Goal: Task Accomplishment & Management: Manage account settings

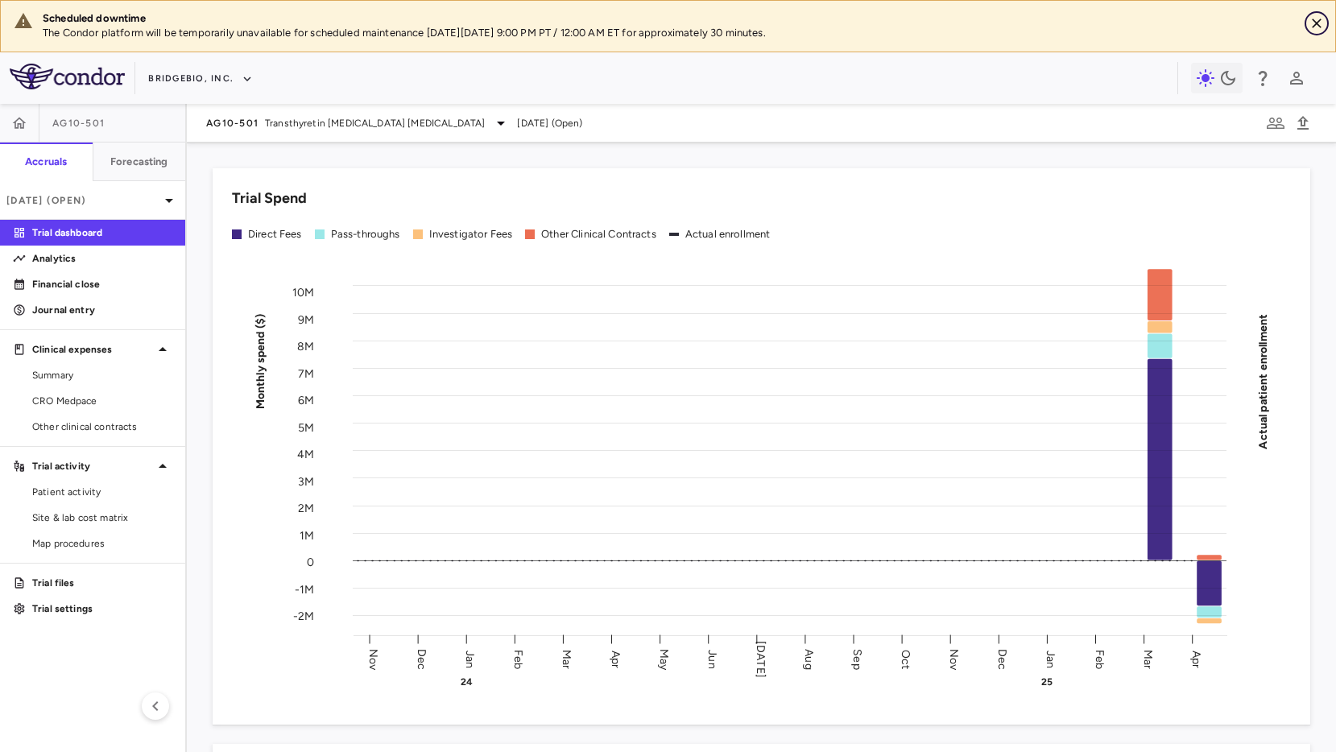
click at [1324, 21] on icon "Close" at bounding box center [1317, 23] width 16 height 16
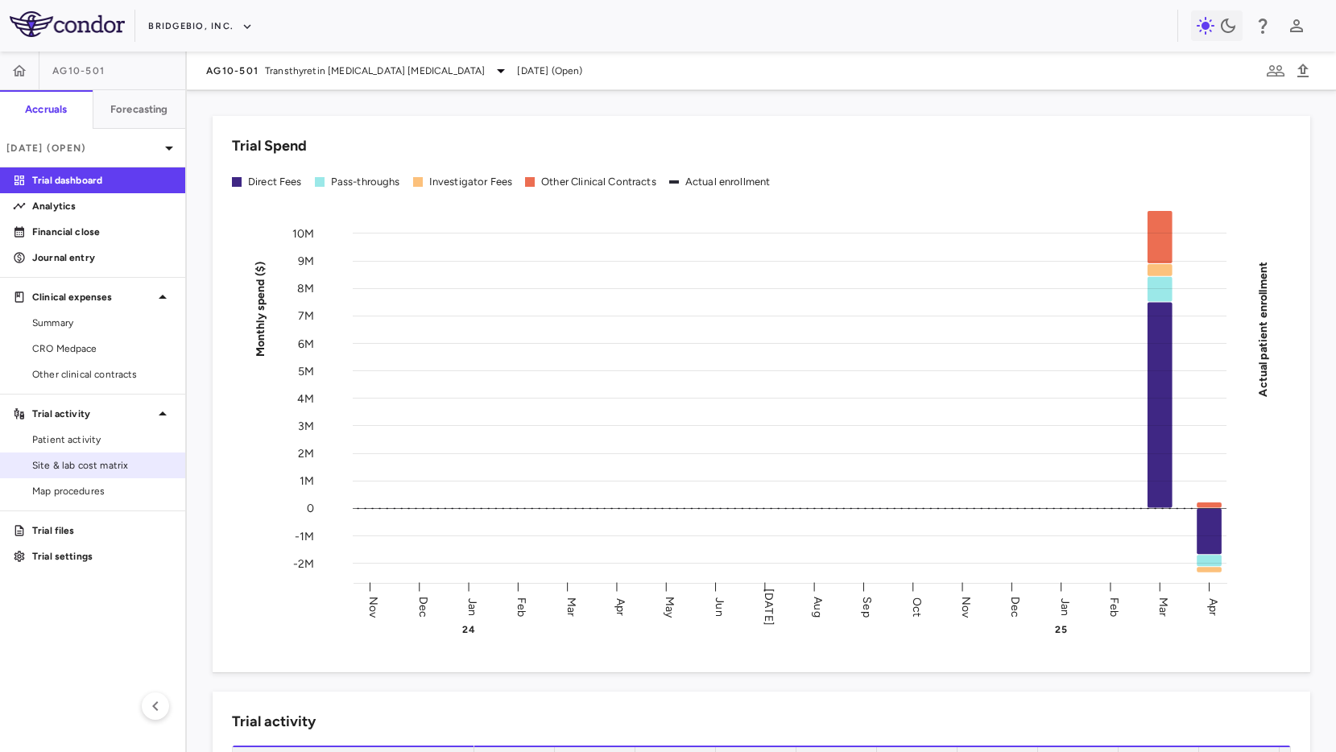
click at [68, 471] on span "Site & lab cost matrix" at bounding box center [102, 465] width 140 height 14
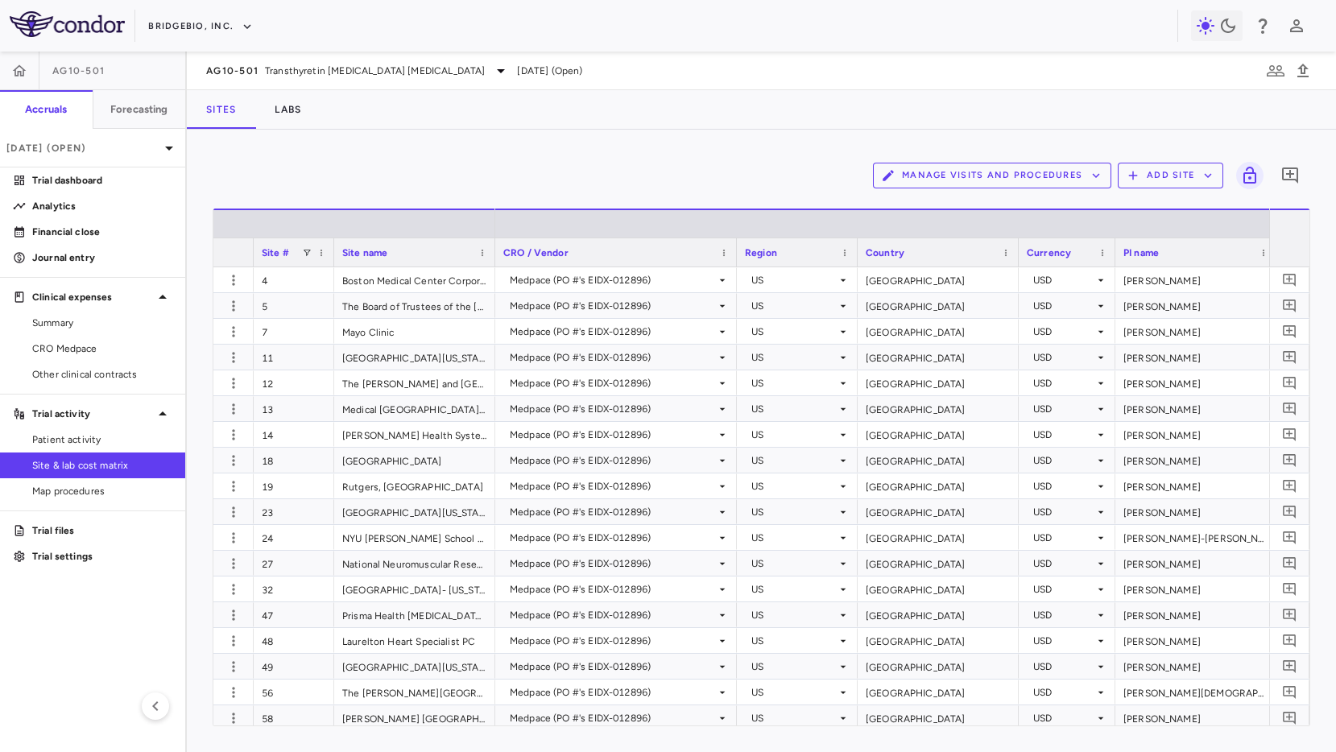
click at [511, 172] on div "Manage Visits and Procedures Add Site 0" at bounding box center [762, 175] width 1098 height 40
click at [923, 178] on button "Manage Visits and Procedures" at bounding box center [992, 176] width 238 height 26
click at [917, 201] on li "Visit Schedules" at bounding box center [975, 207] width 172 height 24
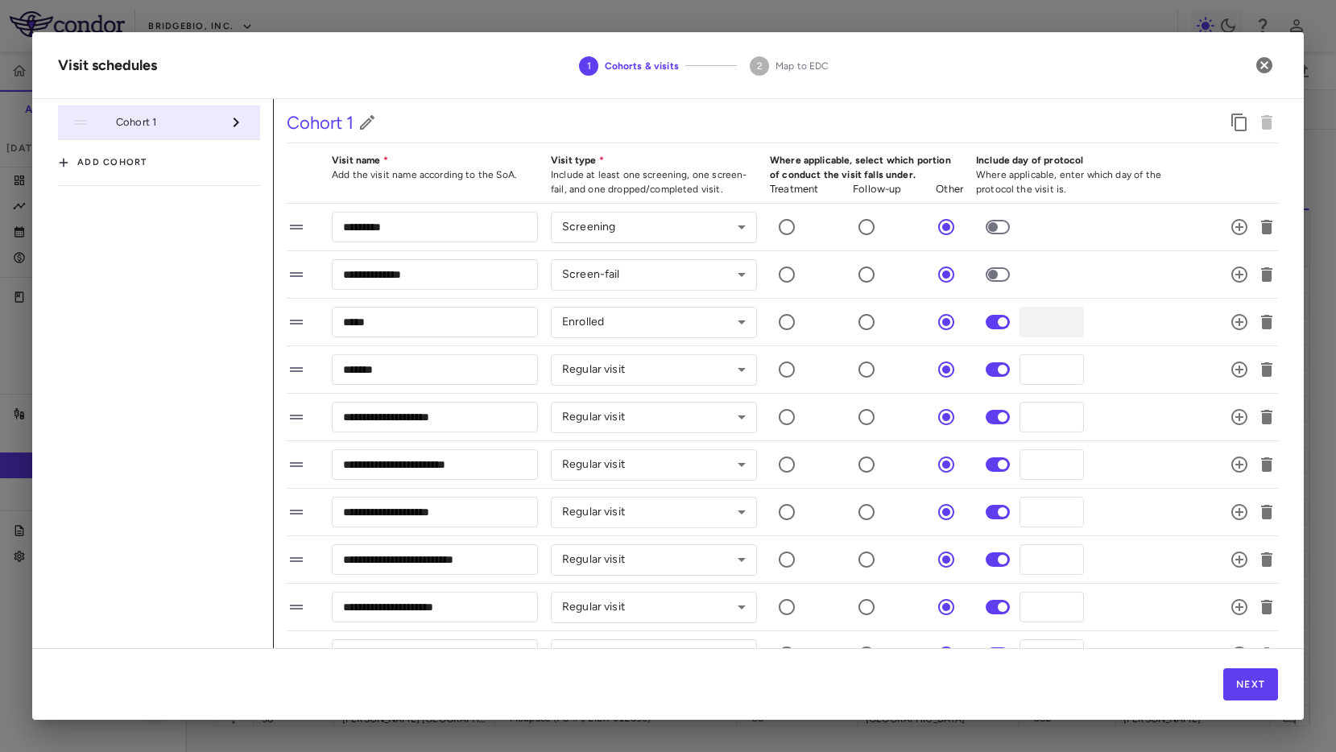
click at [263, 42] on h2 "Visit schedules 1 Cohorts & visits 2 Map to [GEOGRAPHIC_DATA]" at bounding box center [668, 65] width 1272 height 67
click at [261, 22] on div at bounding box center [668, 376] width 1336 height 752
drag, startPoint x: 1267, startPoint y: 64, endPoint x: 613, endPoint y: 43, distance: 654.3
click at [1266, 64] on icon "button" at bounding box center [1264, 65] width 16 height 16
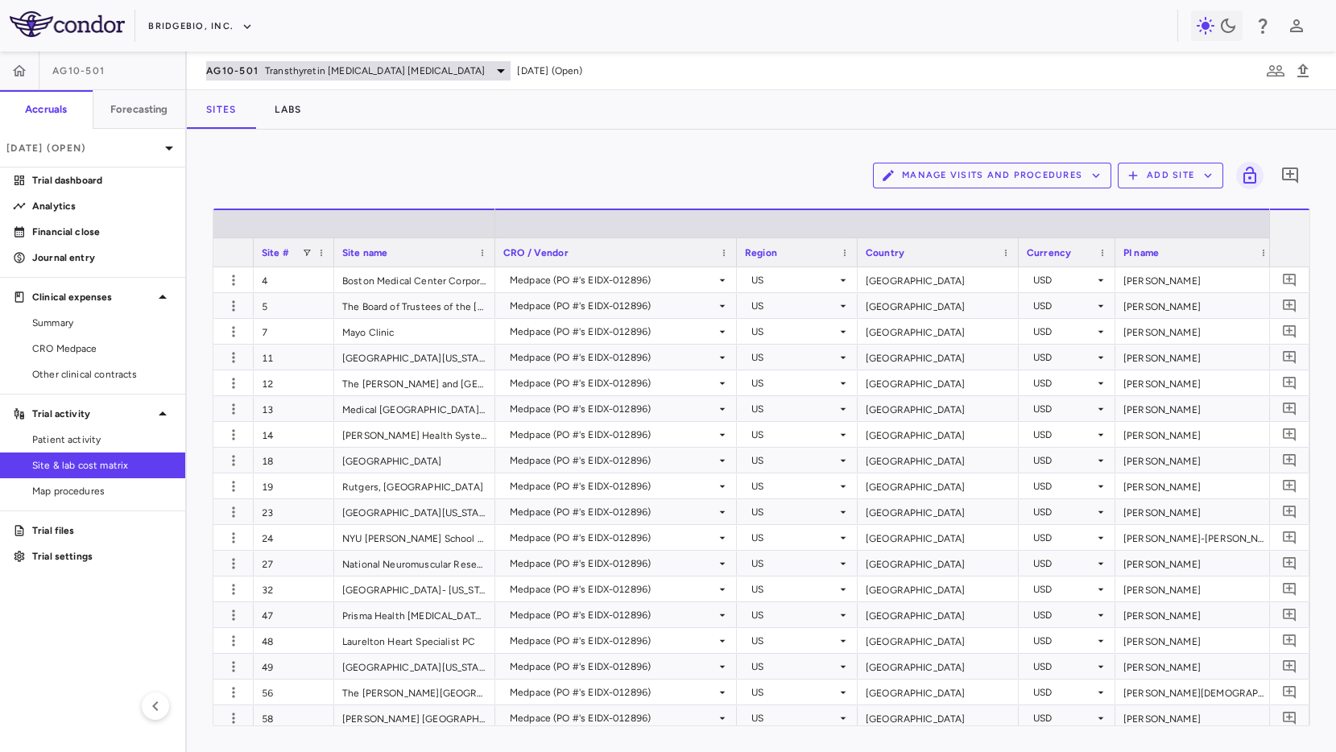
click at [246, 74] on span "AG10-501" at bounding box center [232, 70] width 52 height 13
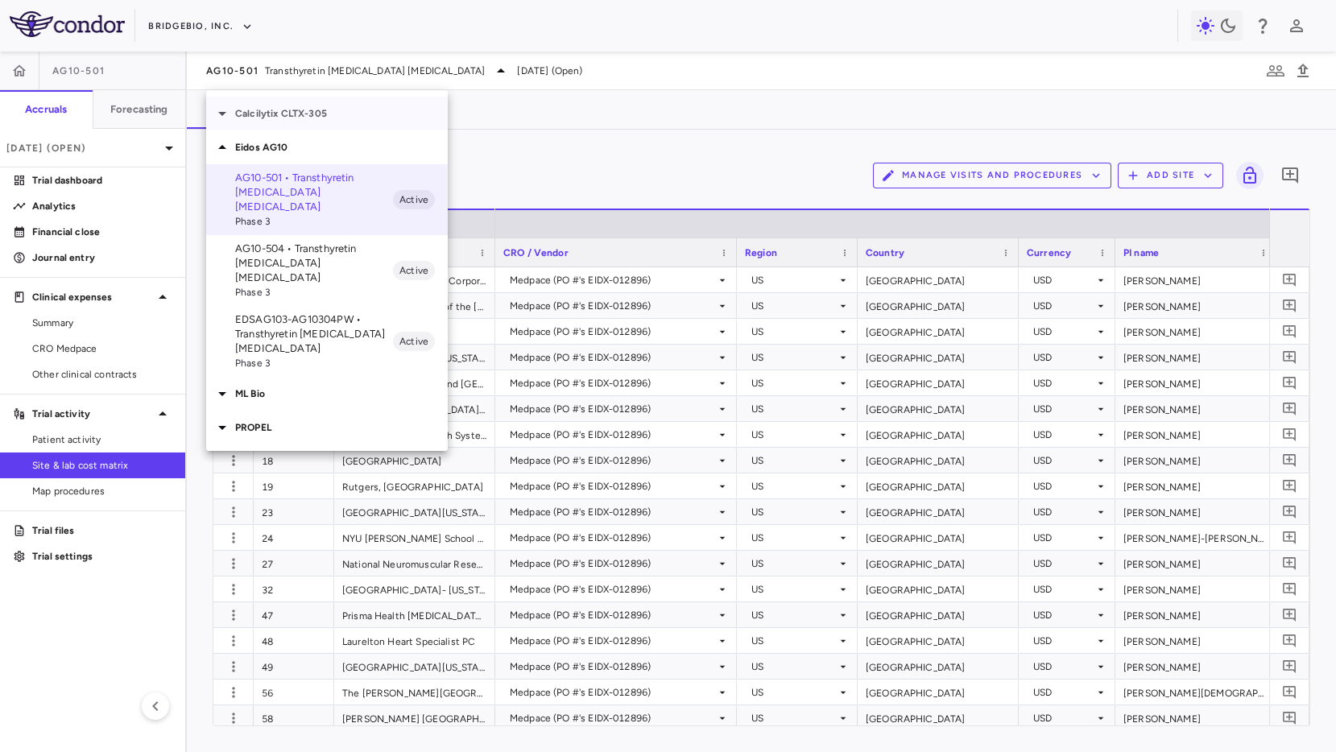
click at [285, 118] on p "Calcilytix CLTX-305" at bounding box center [341, 113] width 213 height 14
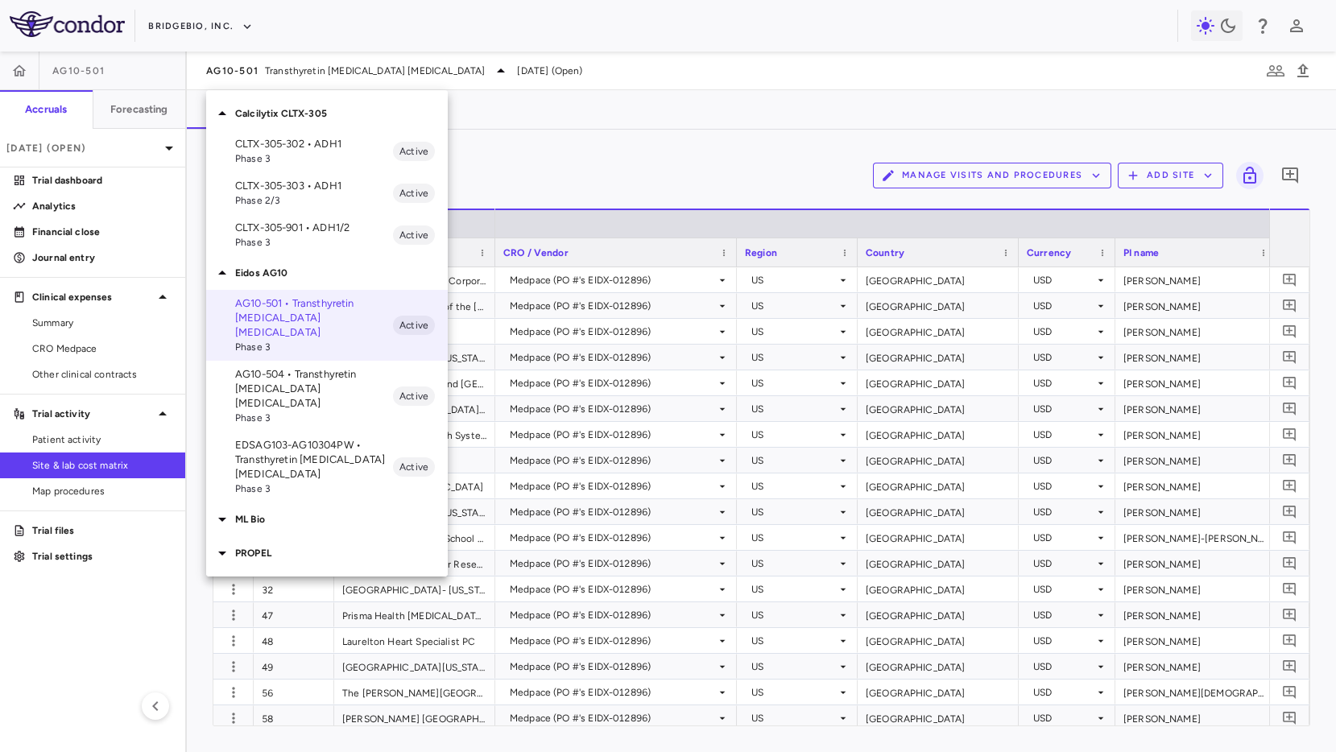
click at [283, 155] on span "Phase 3" at bounding box center [314, 158] width 158 height 14
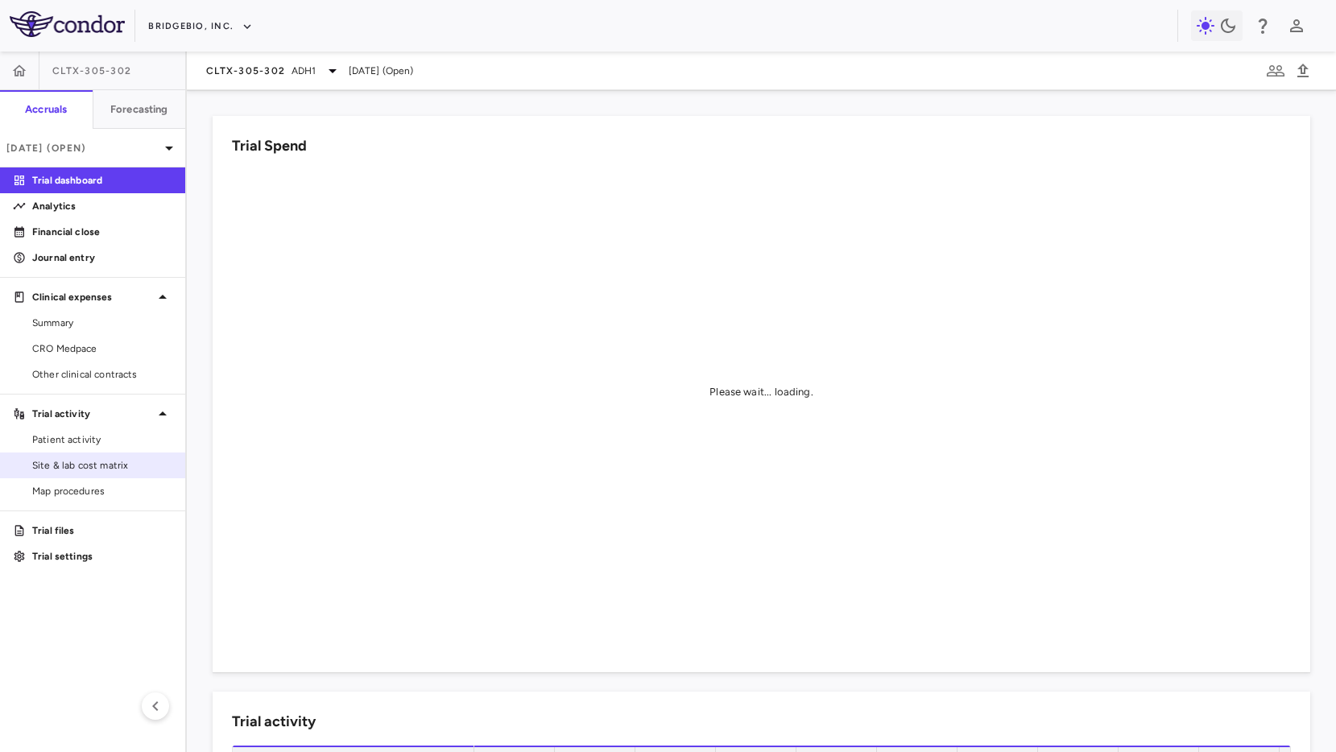
click at [65, 469] on span "Site & lab cost matrix" at bounding box center [102, 465] width 140 height 14
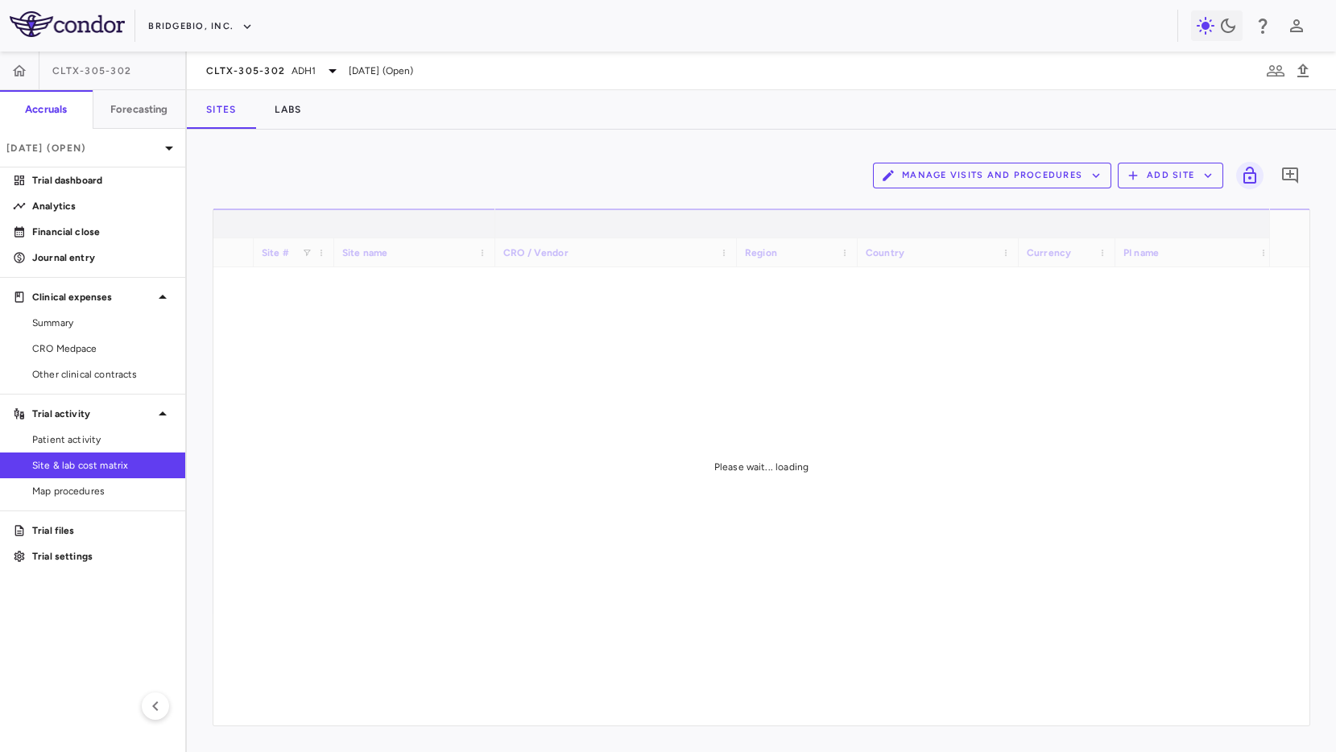
click at [1016, 176] on button "Manage Visits and Procedures" at bounding box center [992, 176] width 238 height 26
click at [920, 217] on li "Visit Schedules" at bounding box center [975, 207] width 172 height 24
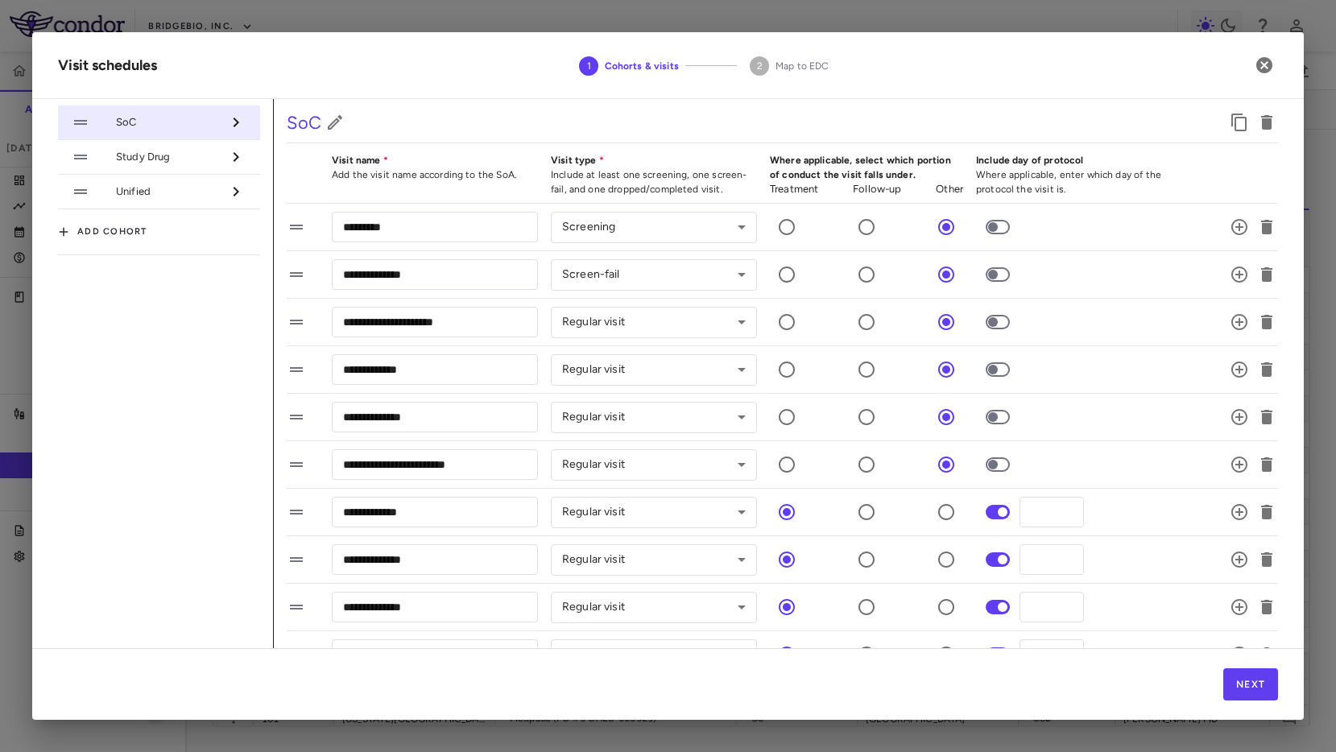
click at [172, 158] on span "Study Drug" at bounding box center [168, 157] width 105 height 14
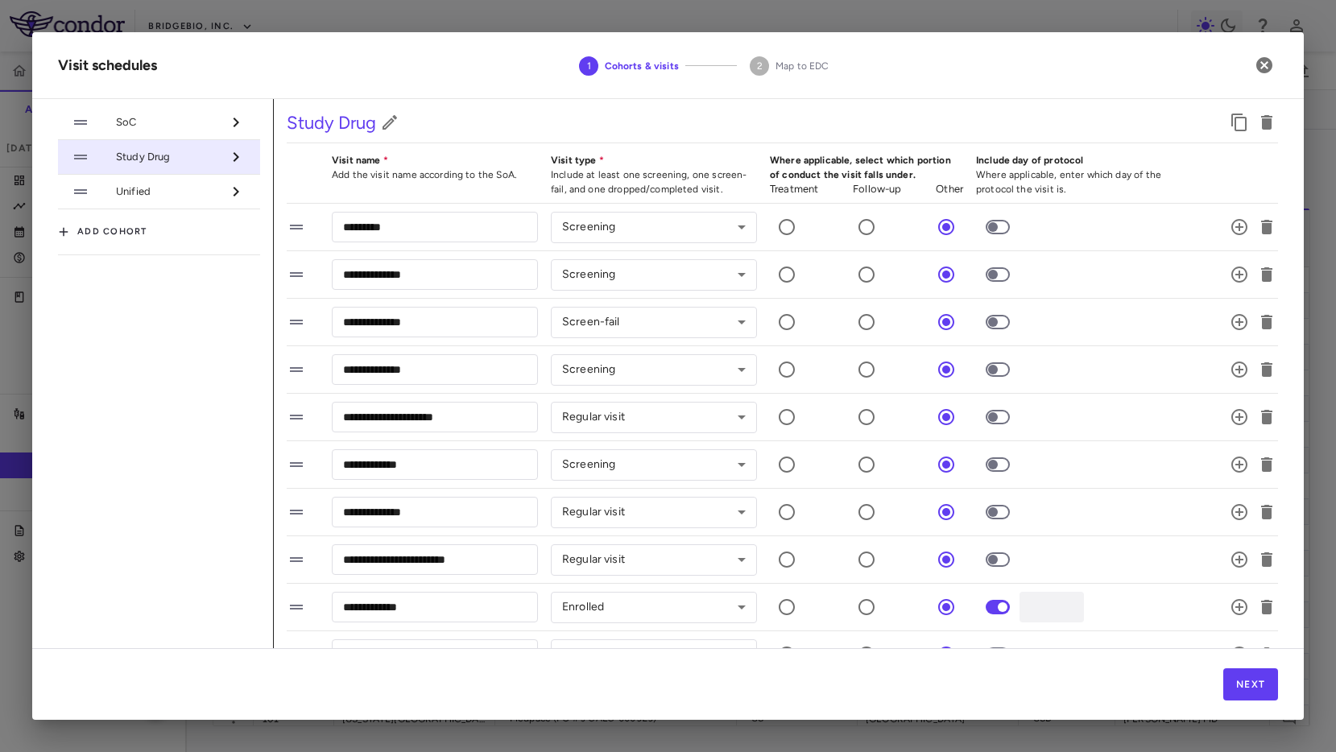
click at [176, 201] on li "Unified" at bounding box center [159, 192] width 202 height 35
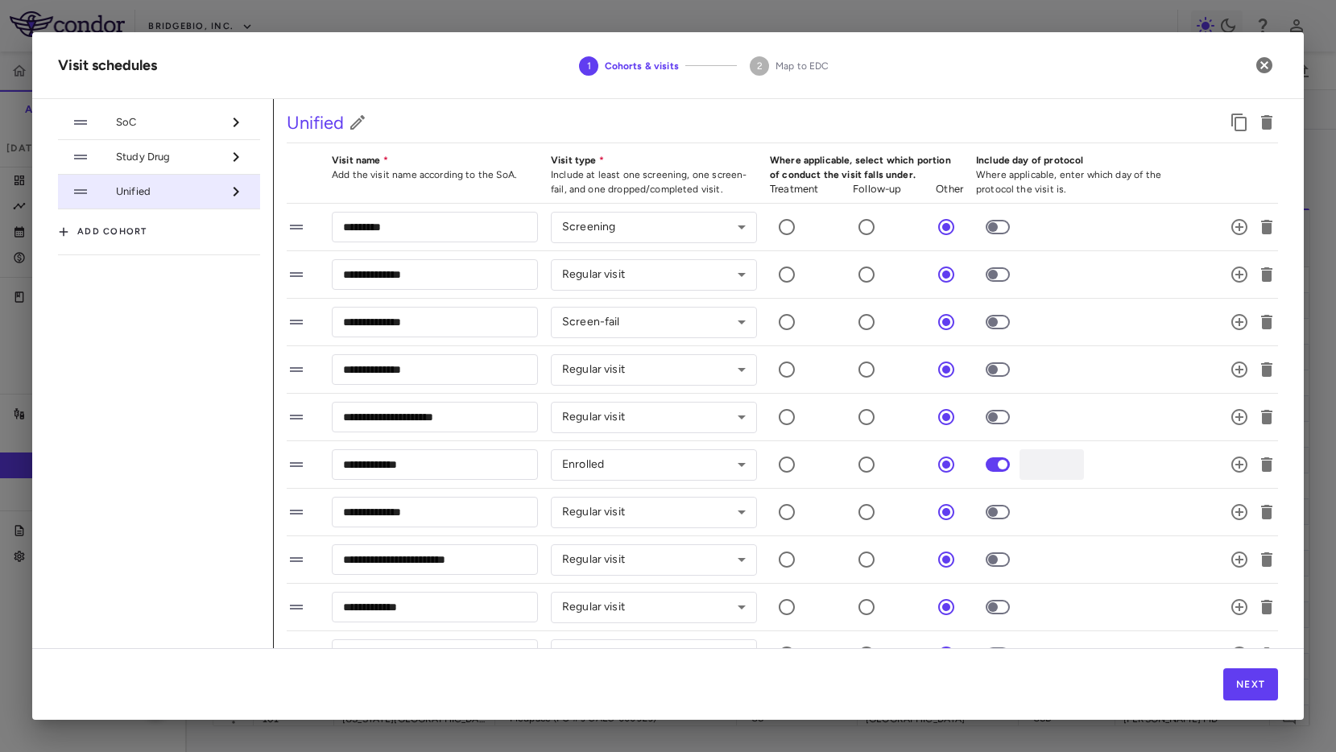
click at [184, 165] on li "Study Drug" at bounding box center [159, 157] width 202 height 35
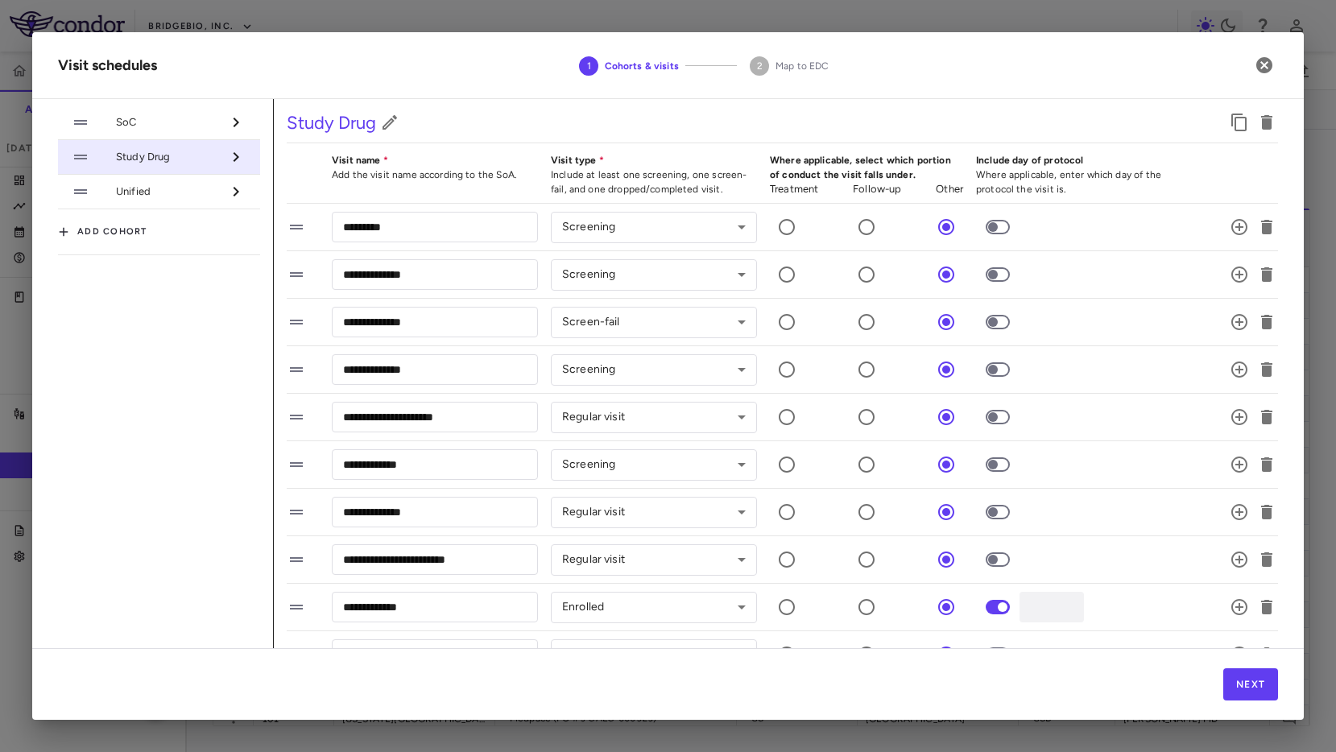
click at [180, 118] on span "SoC" at bounding box center [168, 122] width 105 height 14
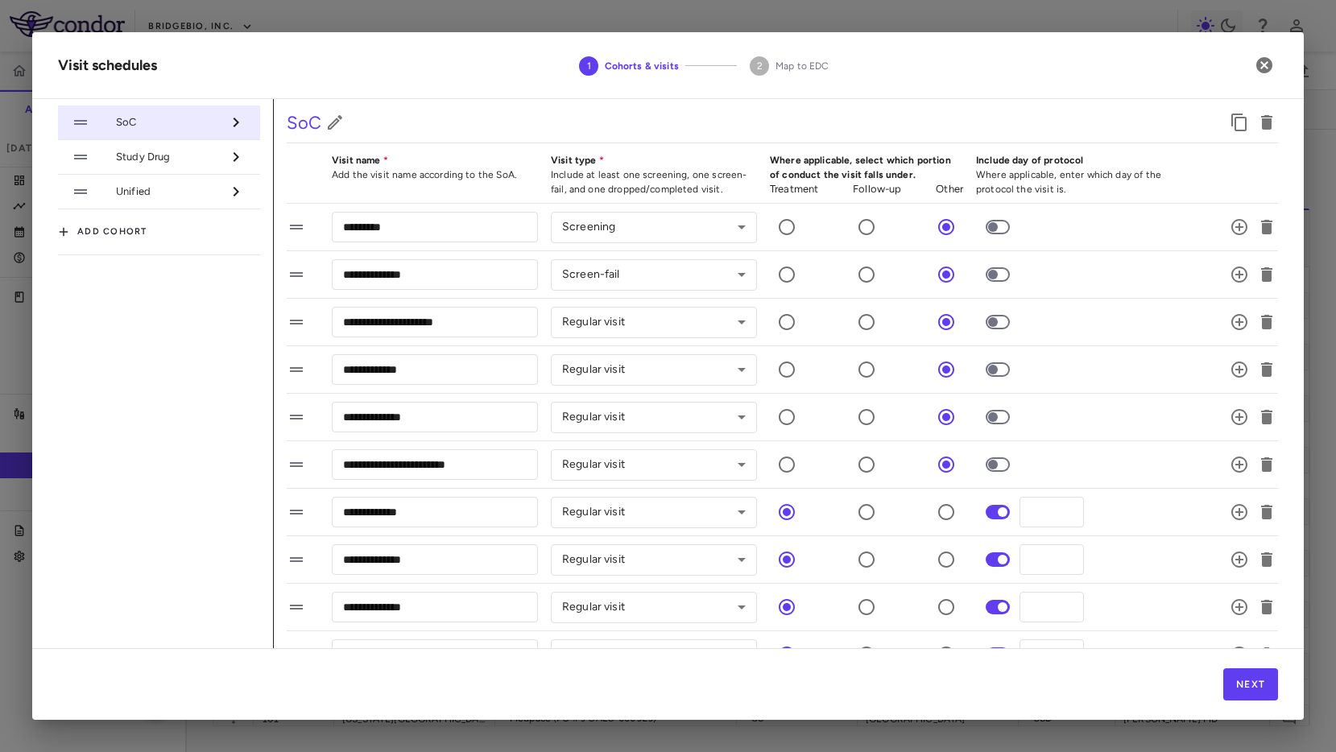
click at [154, 196] on span "Unified" at bounding box center [168, 191] width 105 height 14
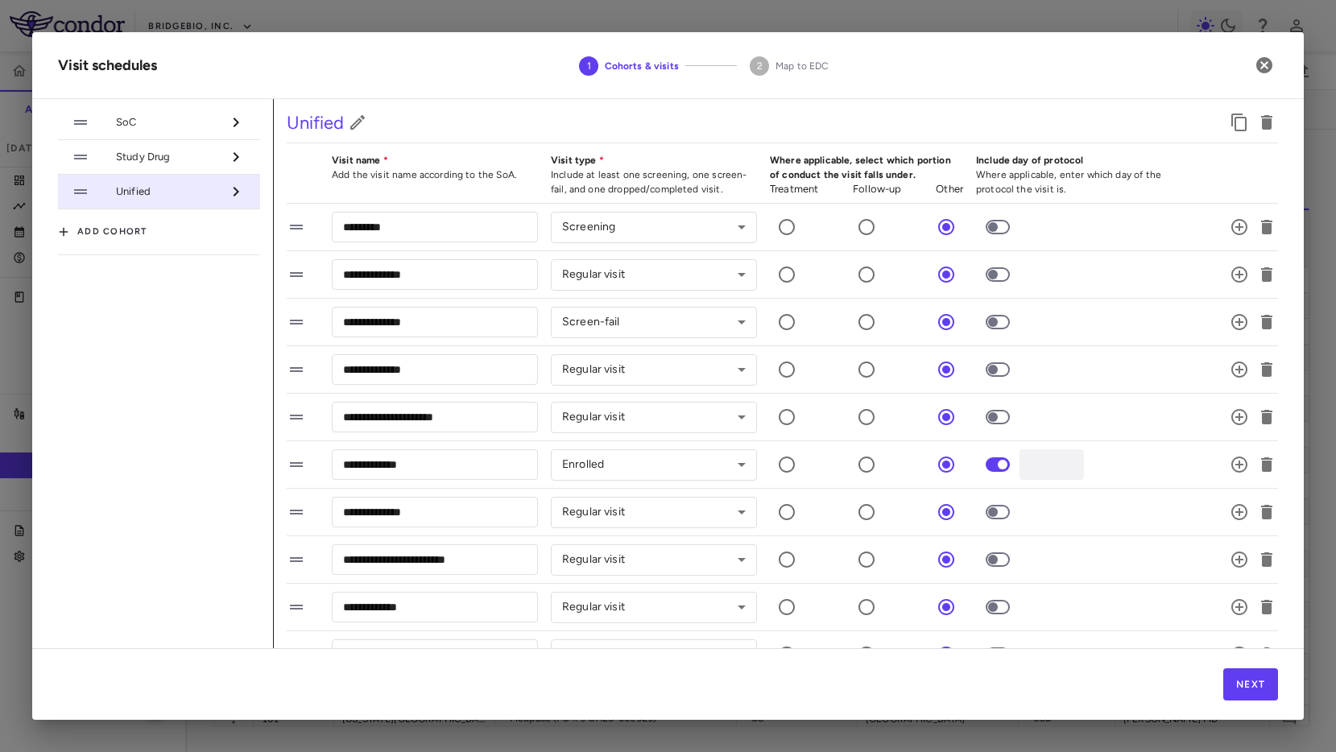
click at [161, 155] on span "Study Drug" at bounding box center [168, 157] width 105 height 14
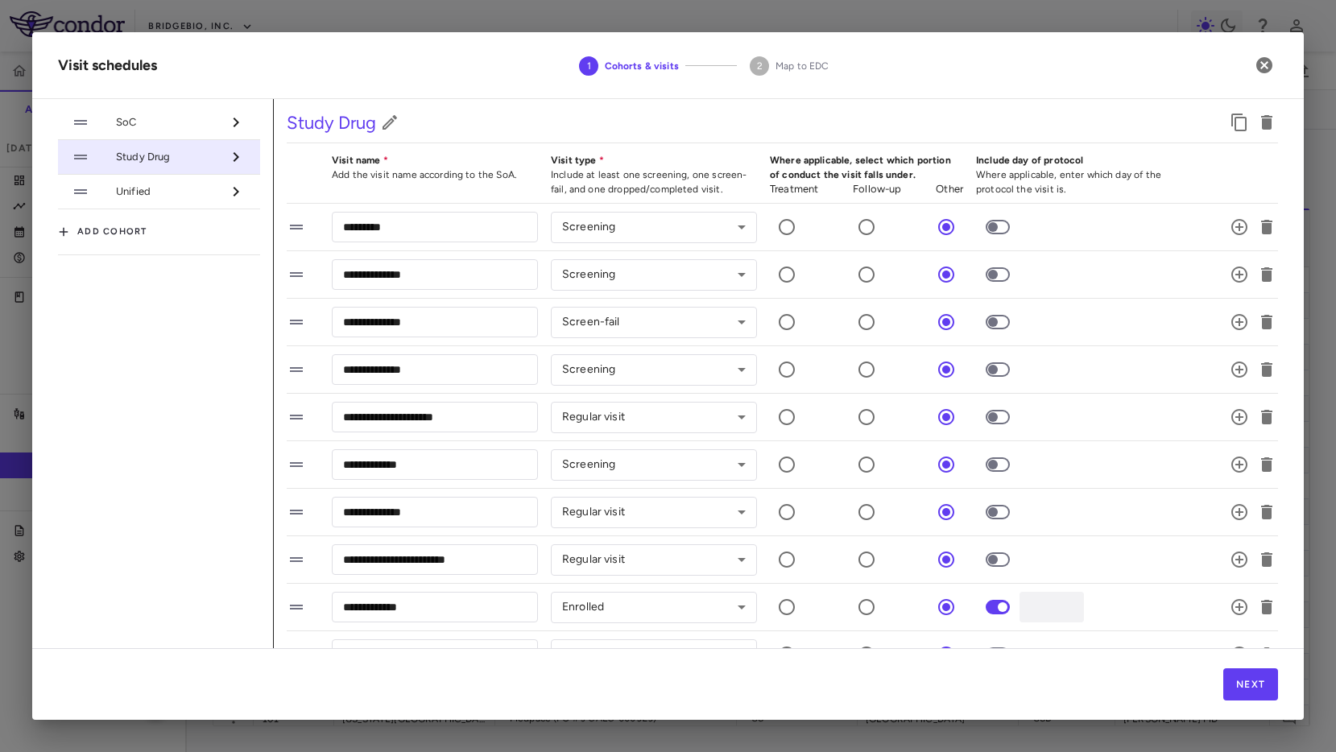
click at [163, 119] on span "SoC" at bounding box center [168, 122] width 105 height 14
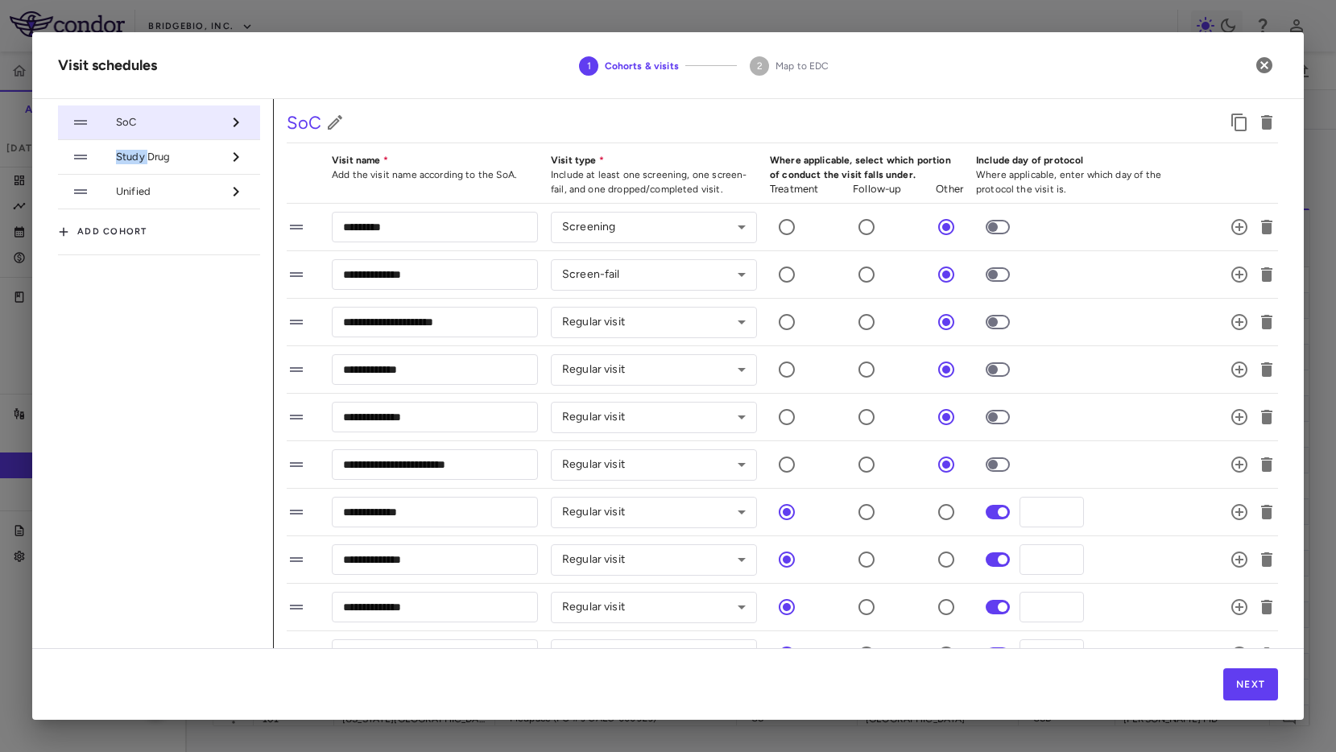
drag, startPoint x: 147, startPoint y: 151, endPoint x: 223, endPoint y: 146, distance: 75.9
click at [172, 146] on li "Study Drug" at bounding box center [159, 157] width 202 height 35
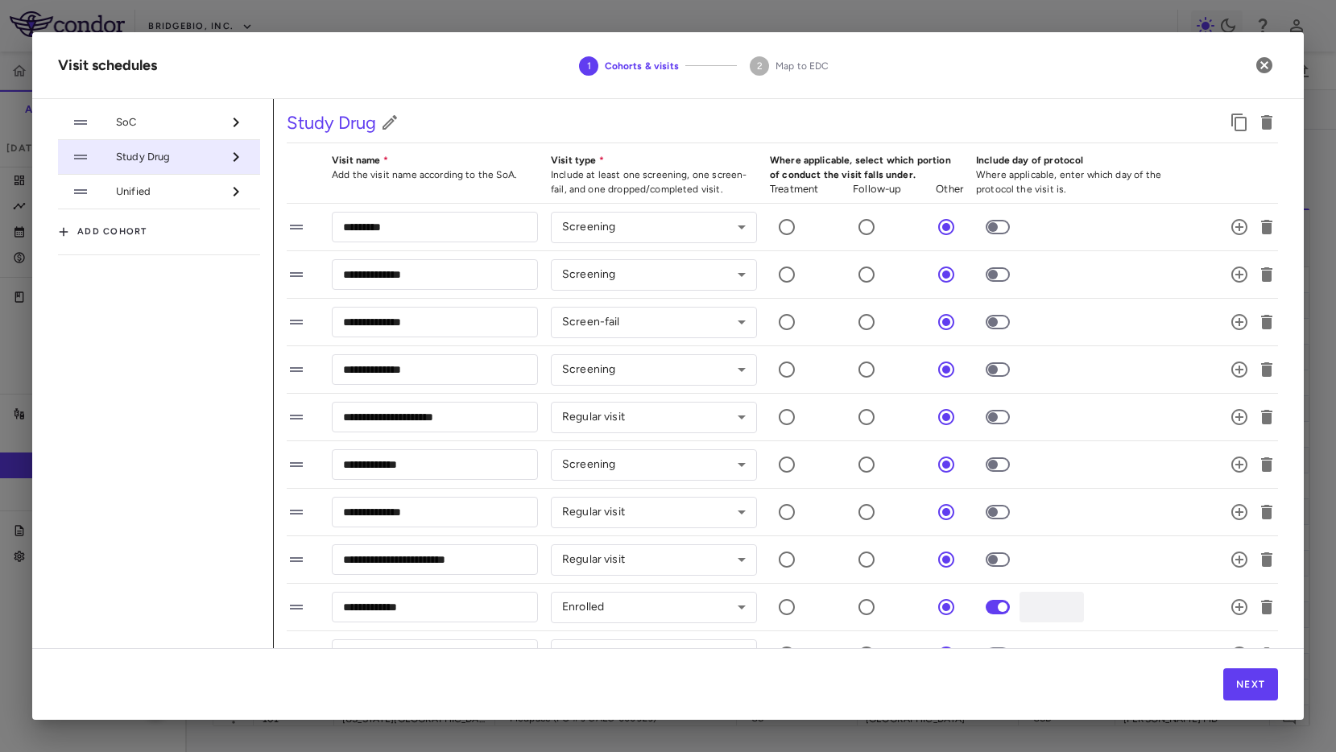
click at [179, 173] on li "Study Drug" at bounding box center [159, 157] width 202 height 35
click at [184, 179] on li "Unified" at bounding box center [159, 192] width 202 height 35
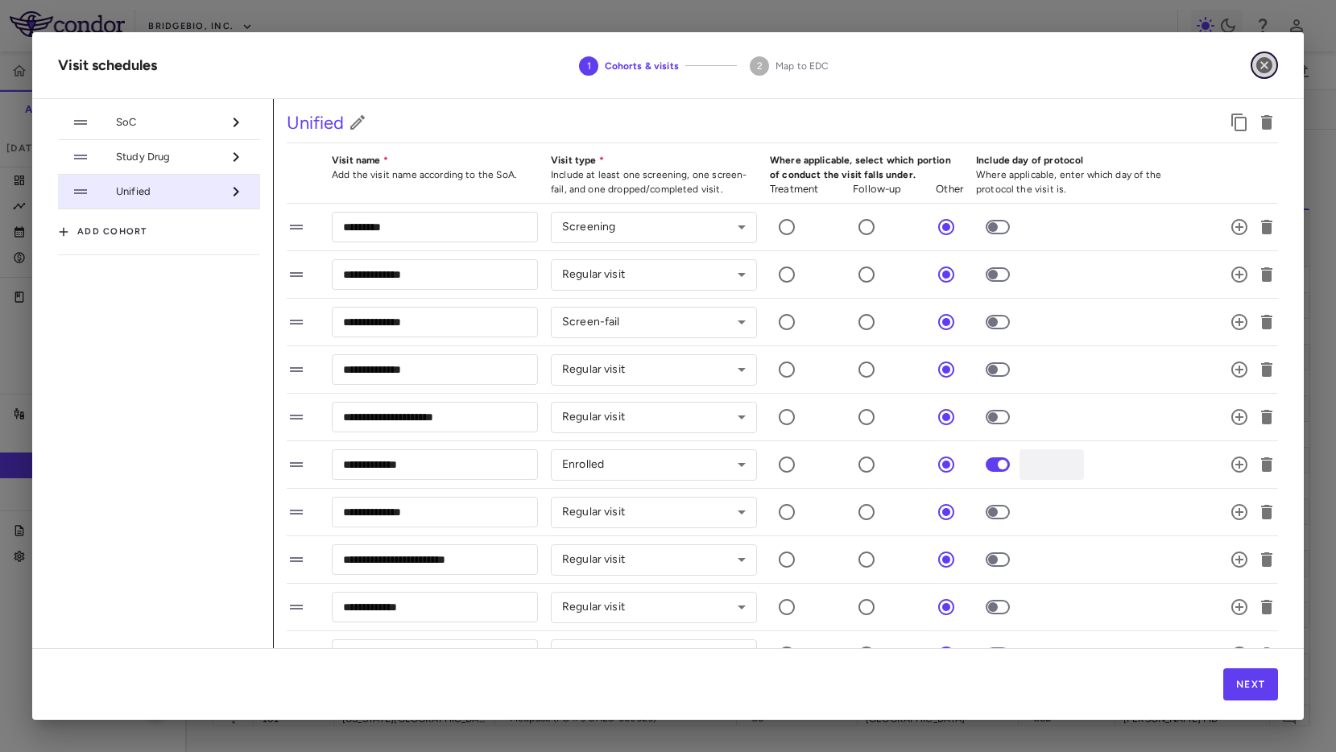
click at [1261, 64] on icon "button" at bounding box center [1264, 65] width 16 height 16
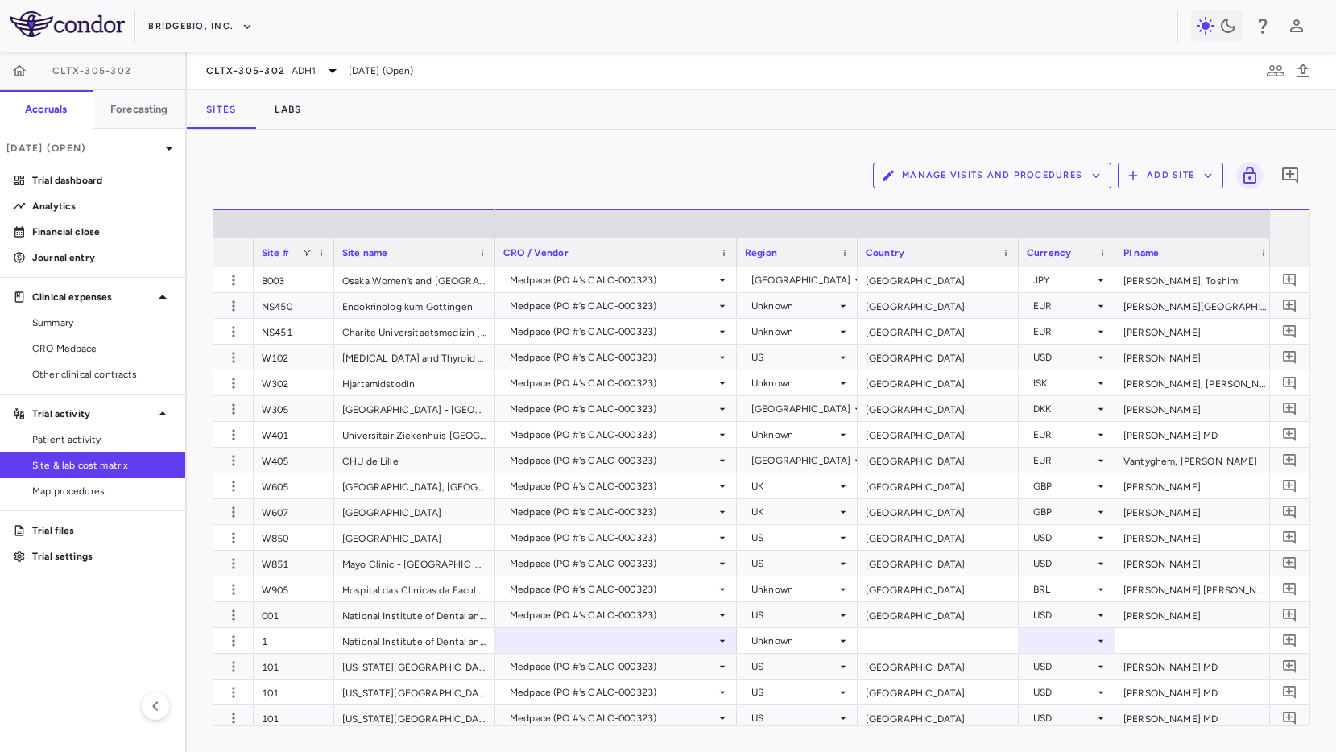
drag, startPoint x: 1001, startPoint y: 194, endPoint x: 1006, endPoint y: 185, distance: 10.1
click at [1002, 193] on div "Manage Visits and Procedures Add Site 0" at bounding box center [762, 175] width 1098 height 40
click at [1009, 180] on button "Manage Visits and Procedures" at bounding box center [992, 176] width 238 height 26
click at [996, 210] on li "Visit Schedules" at bounding box center [975, 207] width 172 height 24
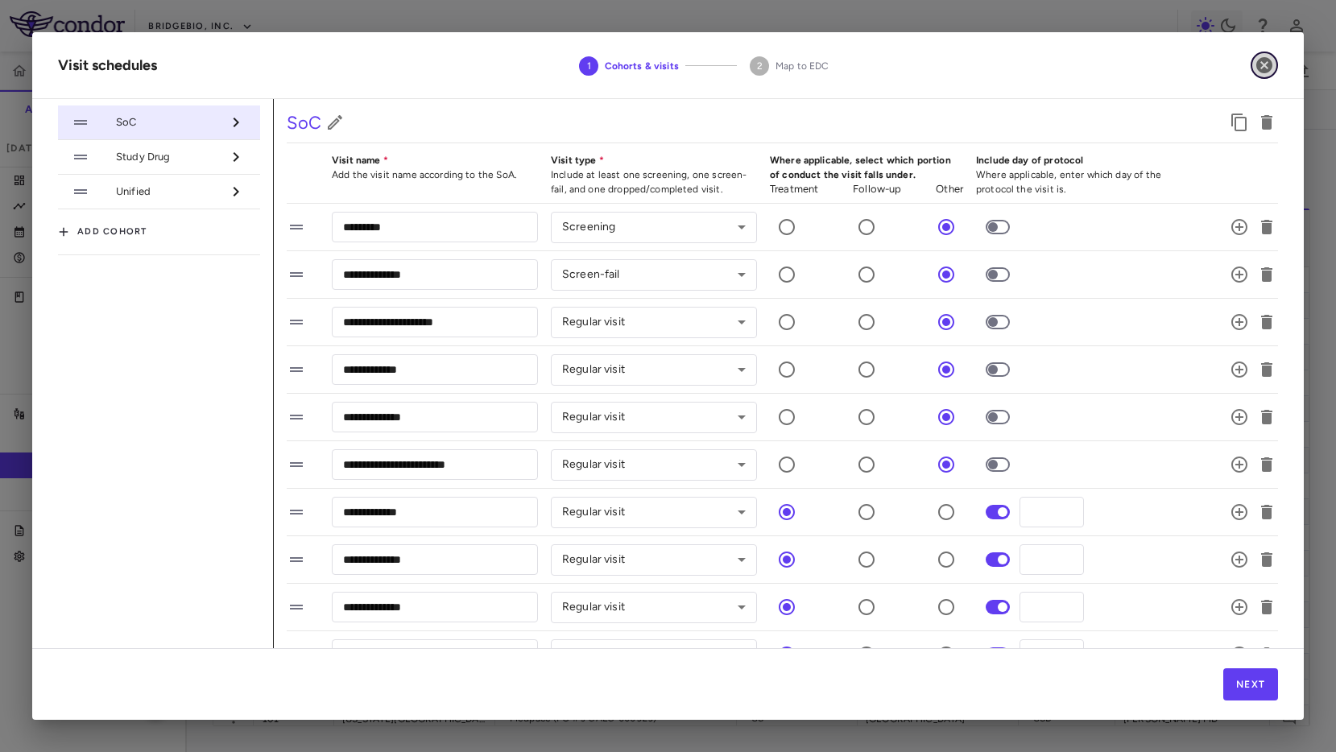
click at [1255, 63] on icon "button" at bounding box center [1264, 65] width 19 height 19
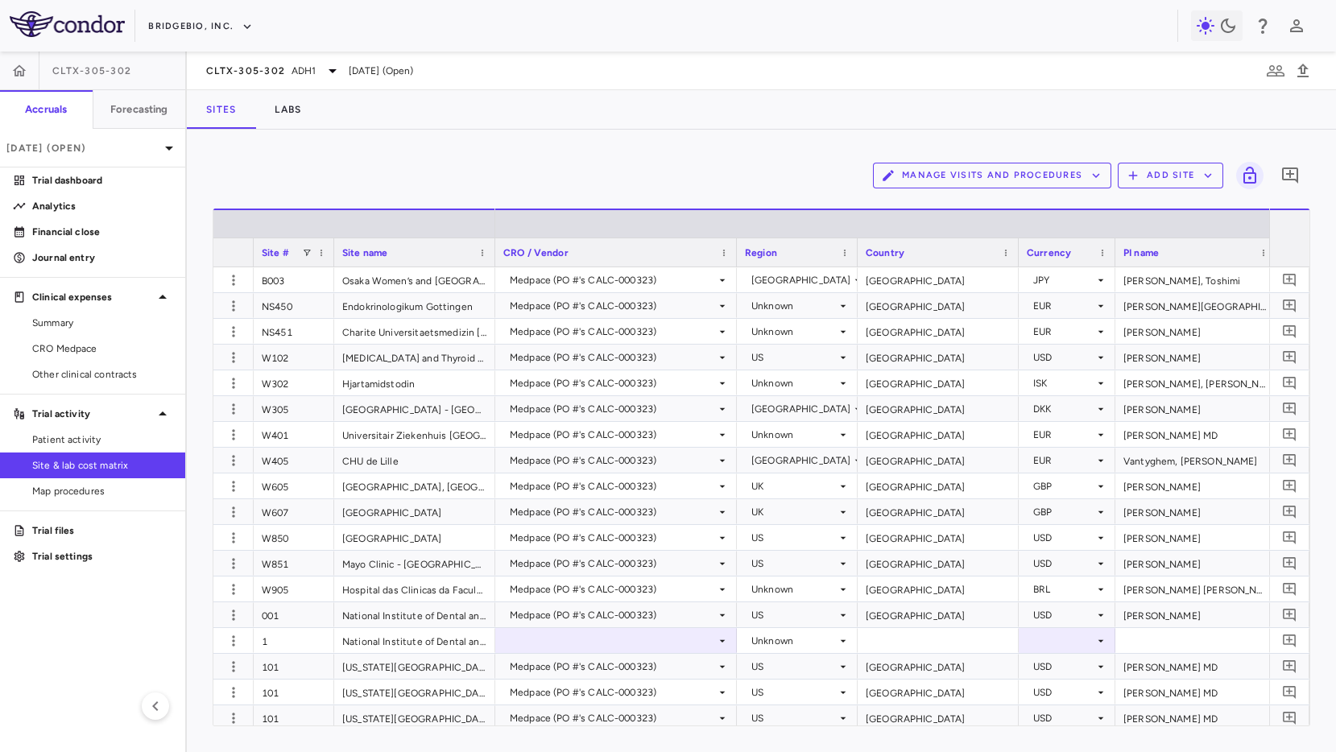
click at [1025, 180] on button "Manage Visits and Procedures" at bounding box center [992, 176] width 238 height 26
click at [1023, 225] on li "Manage Procedure Categories" at bounding box center [975, 231] width 172 height 24
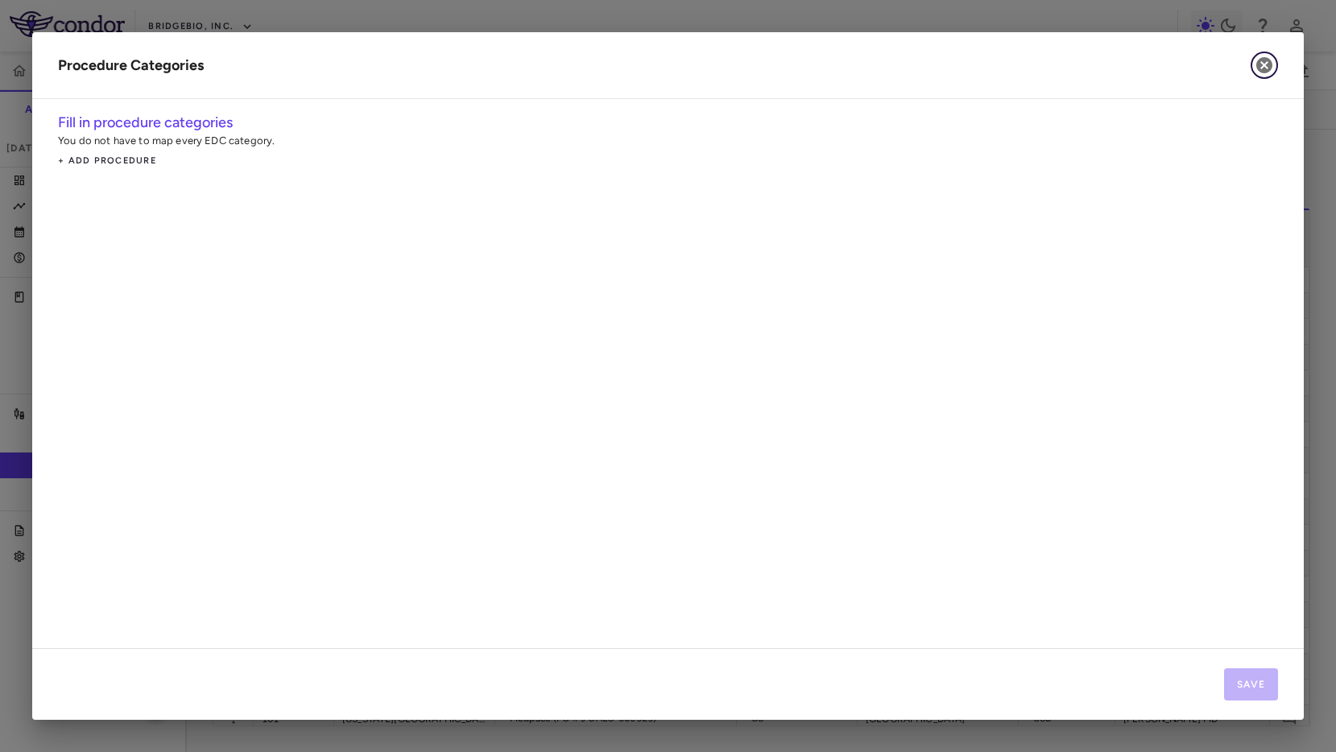
click at [1272, 61] on icon "button" at bounding box center [1264, 65] width 19 height 19
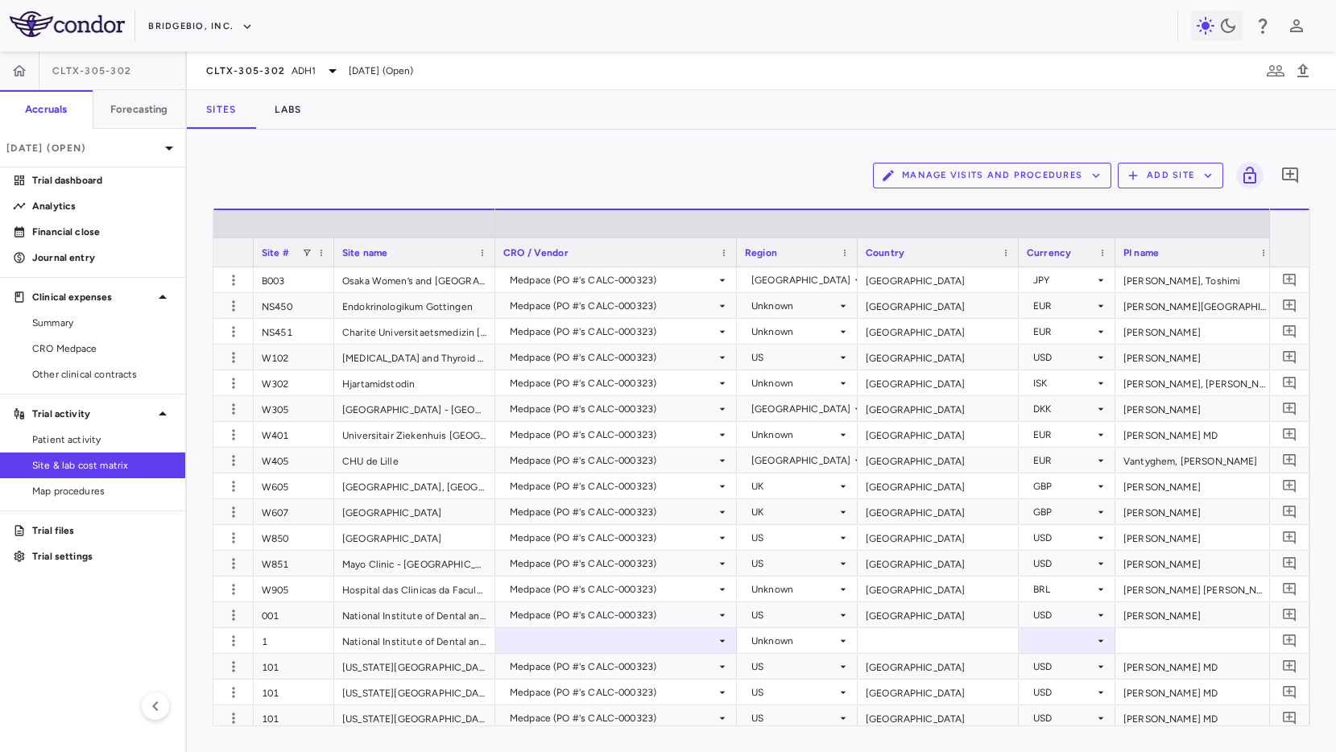
click at [1069, 170] on button "Manage Visits and Procedures" at bounding box center [992, 176] width 238 height 26
click at [1018, 207] on li "Visit Schedules" at bounding box center [975, 207] width 172 height 24
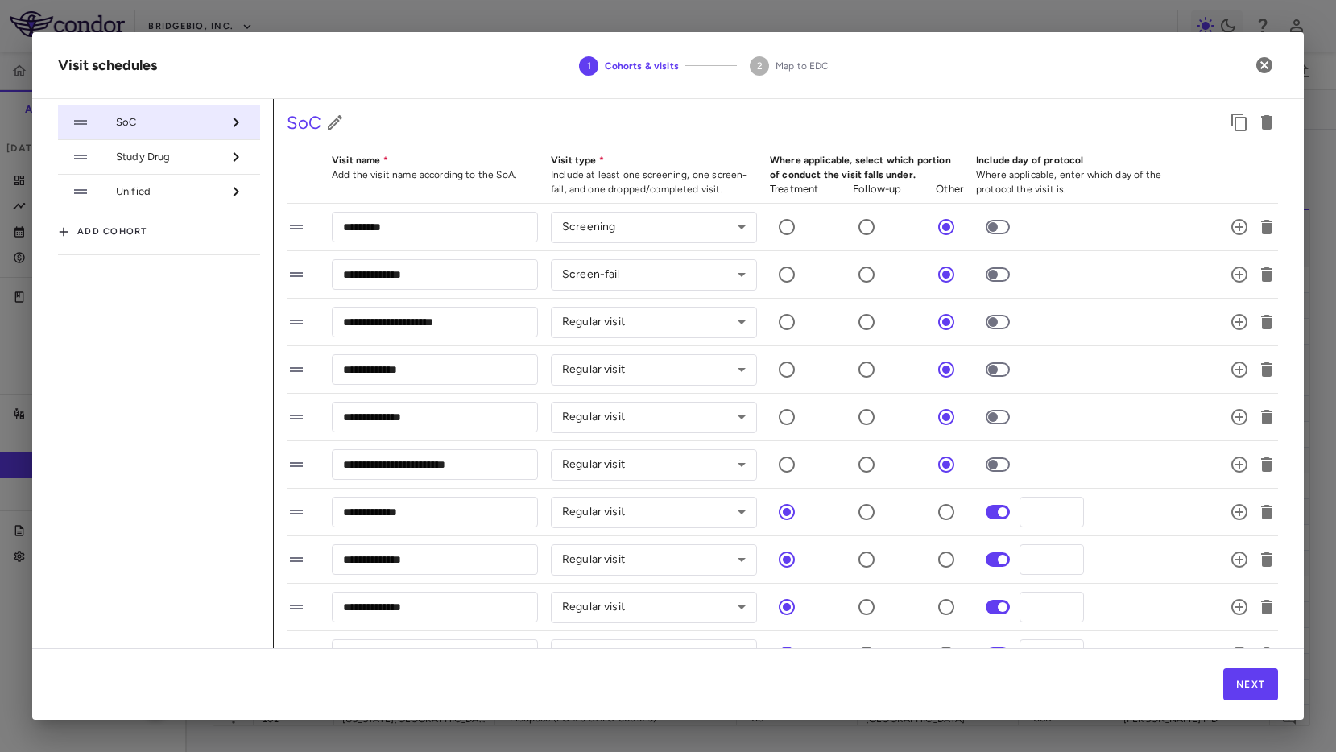
click at [208, 151] on span "Study Drug" at bounding box center [168, 157] width 105 height 14
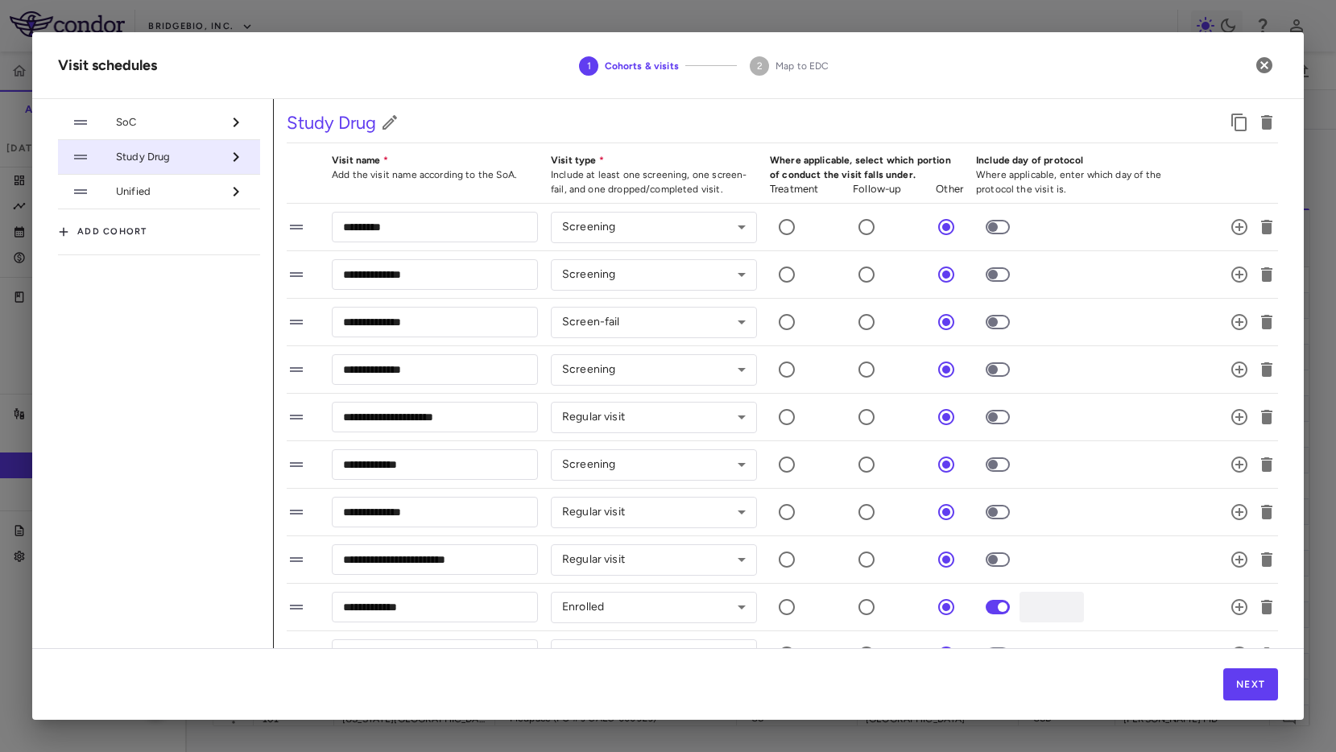
click at [208, 125] on span "SoC" at bounding box center [168, 122] width 105 height 14
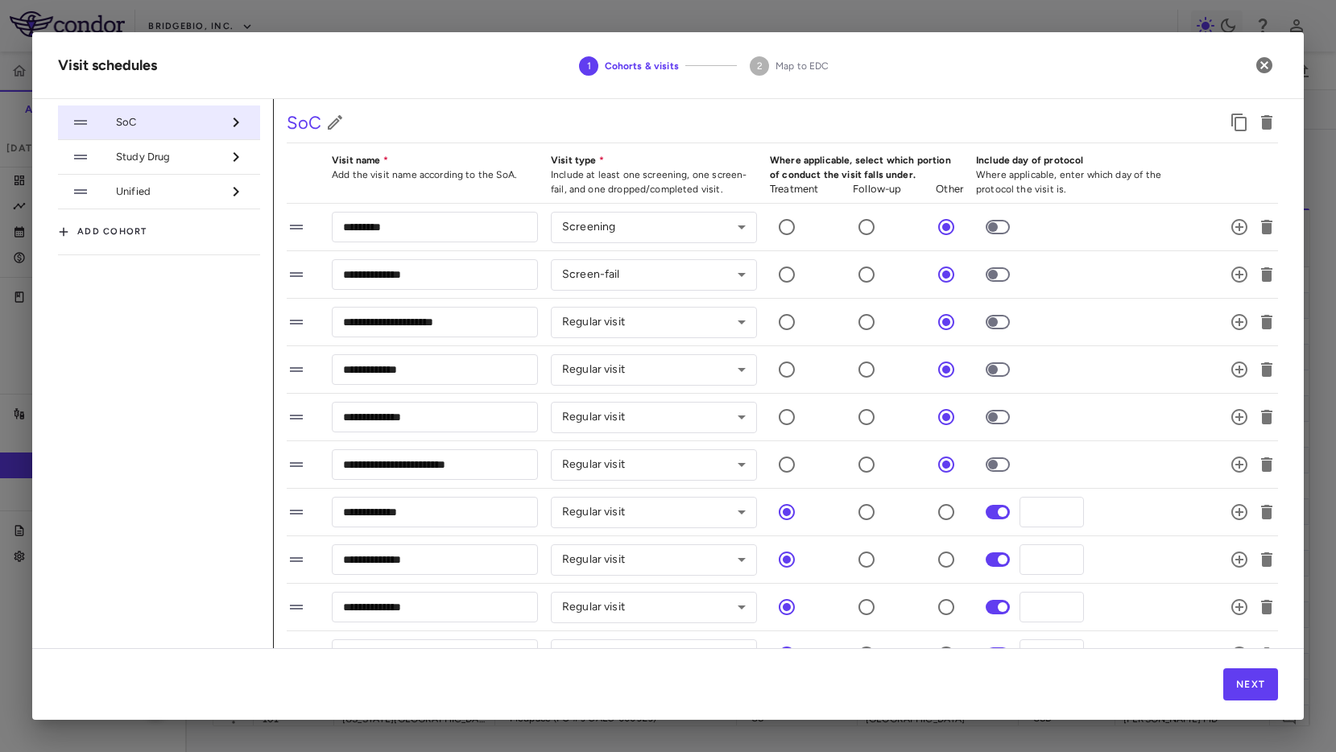
click at [213, 142] on li "Study Drug" at bounding box center [159, 157] width 202 height 35
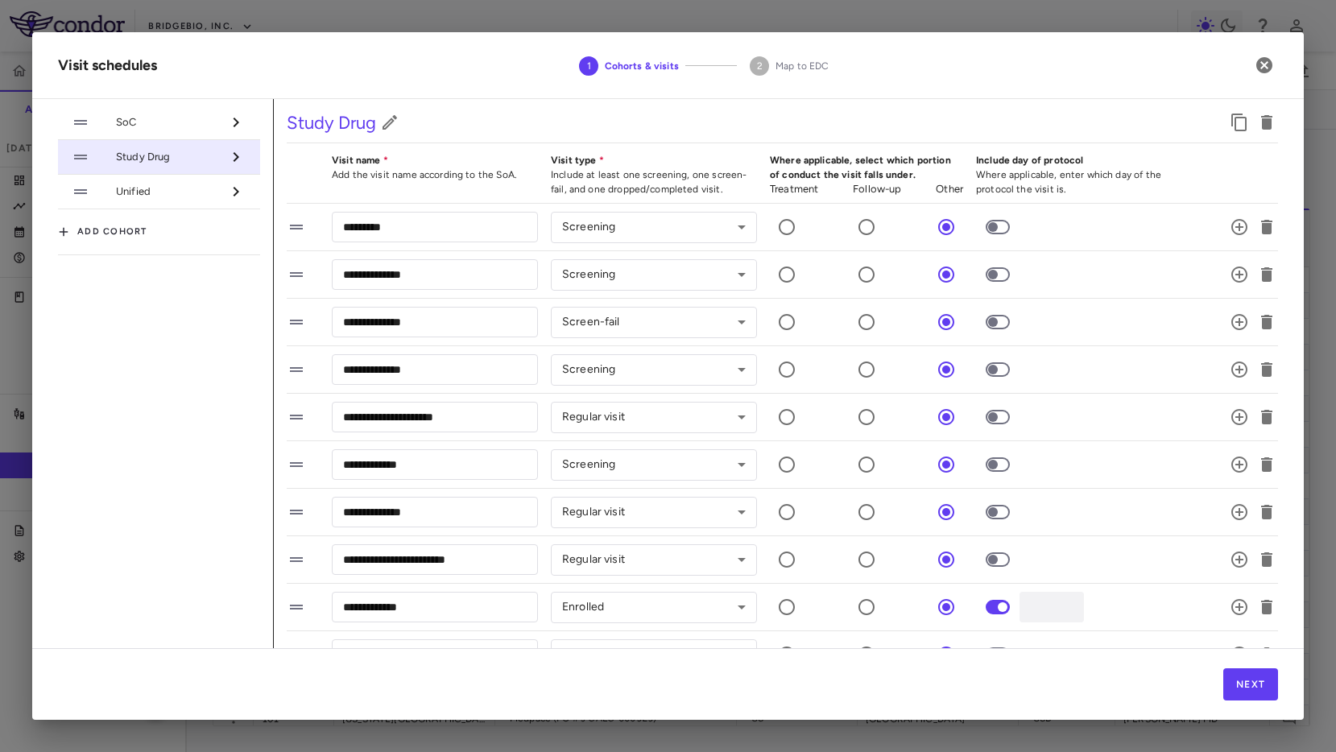
drag, startPoint x: 191, startPoint y: 192, endPoint x: 211, endPoint y: 116, distance: 78.3
click at [191, 192] on span "Unified" at bounding box center [168, 191] width 105 height 14
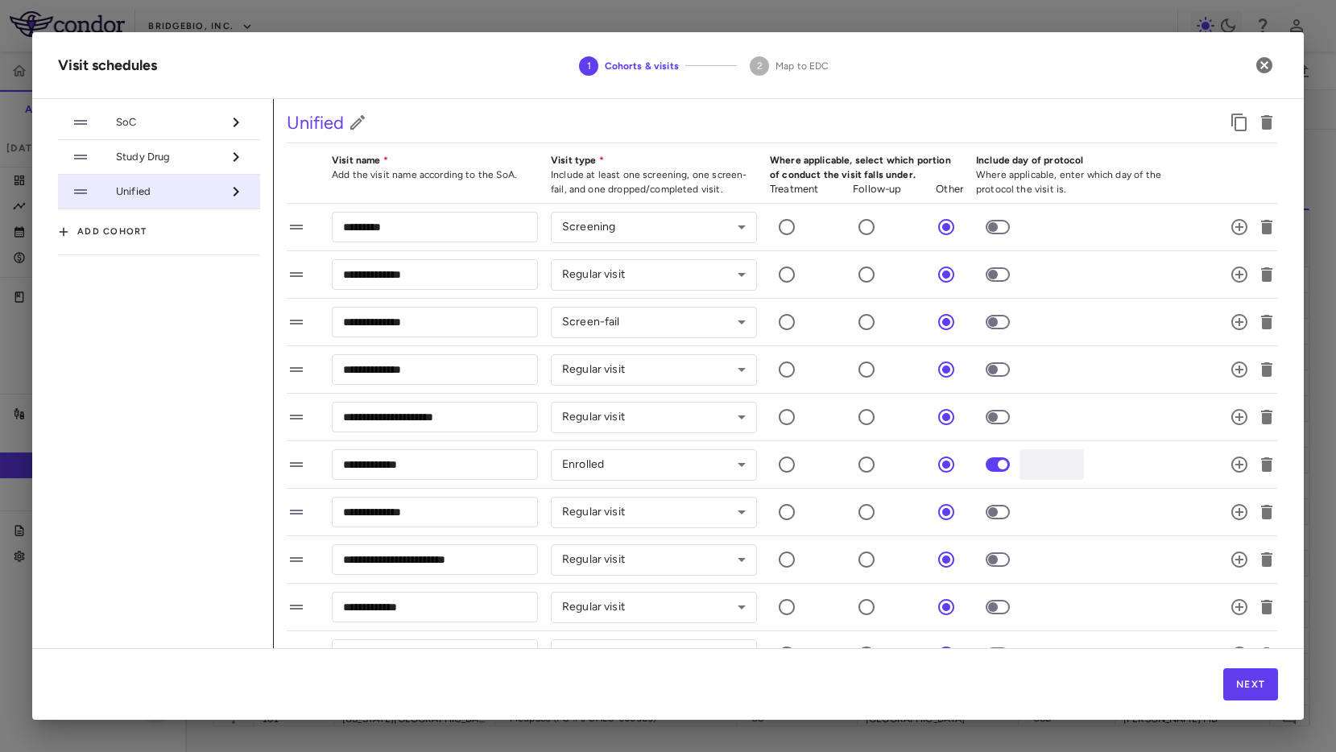
click at [211, 116] on span "SoC" at bounding box center [168, 122] width 105 height 14
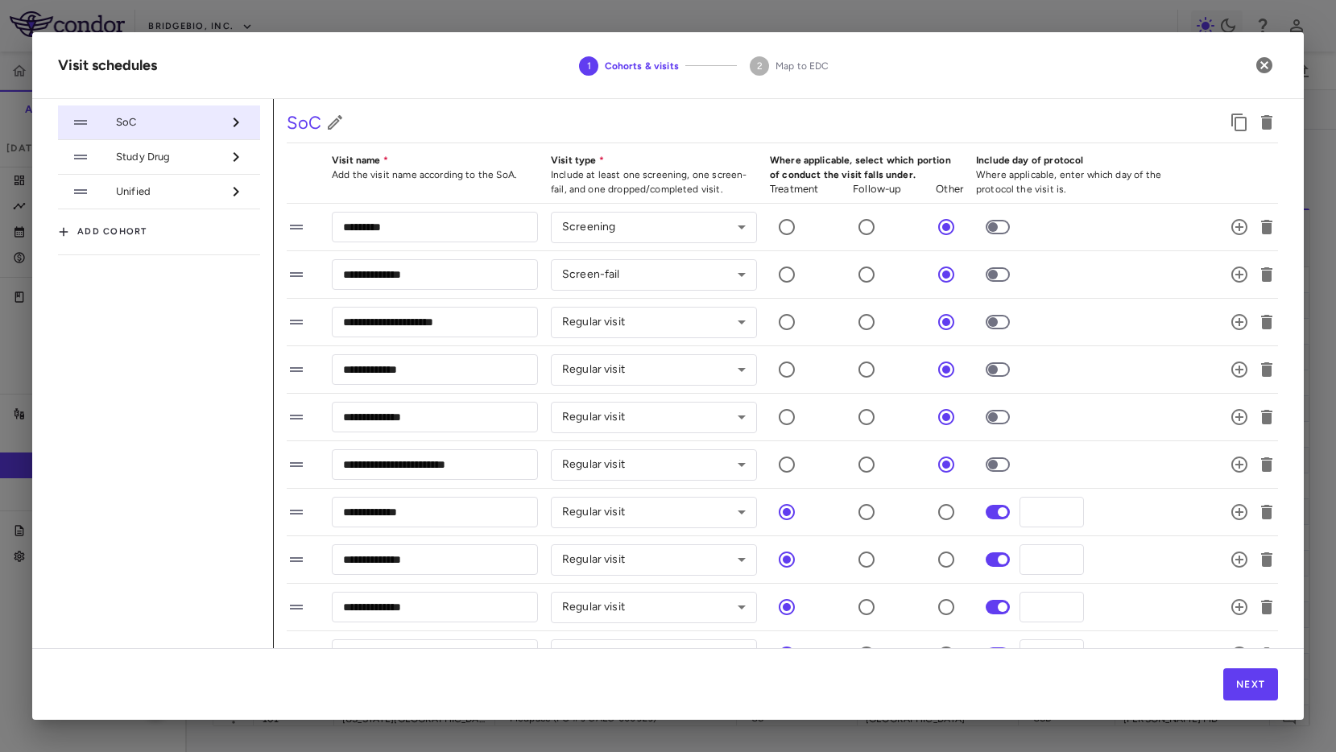
drag, startPoint x: 1164, startPoint y: 53, endPoint x: 1214, endPoint y: 56, distance: 50.8
click at [1166, 53] on h2 "Visit schedules 1 Cohorts & visits 2 Map to [GEOGRAPHIC_DATA]" at bounding box center [668, 65] width 1272 height 67
click at [1275, 57] on button "button" at bounding box center [1264, 65] width 27 height 27
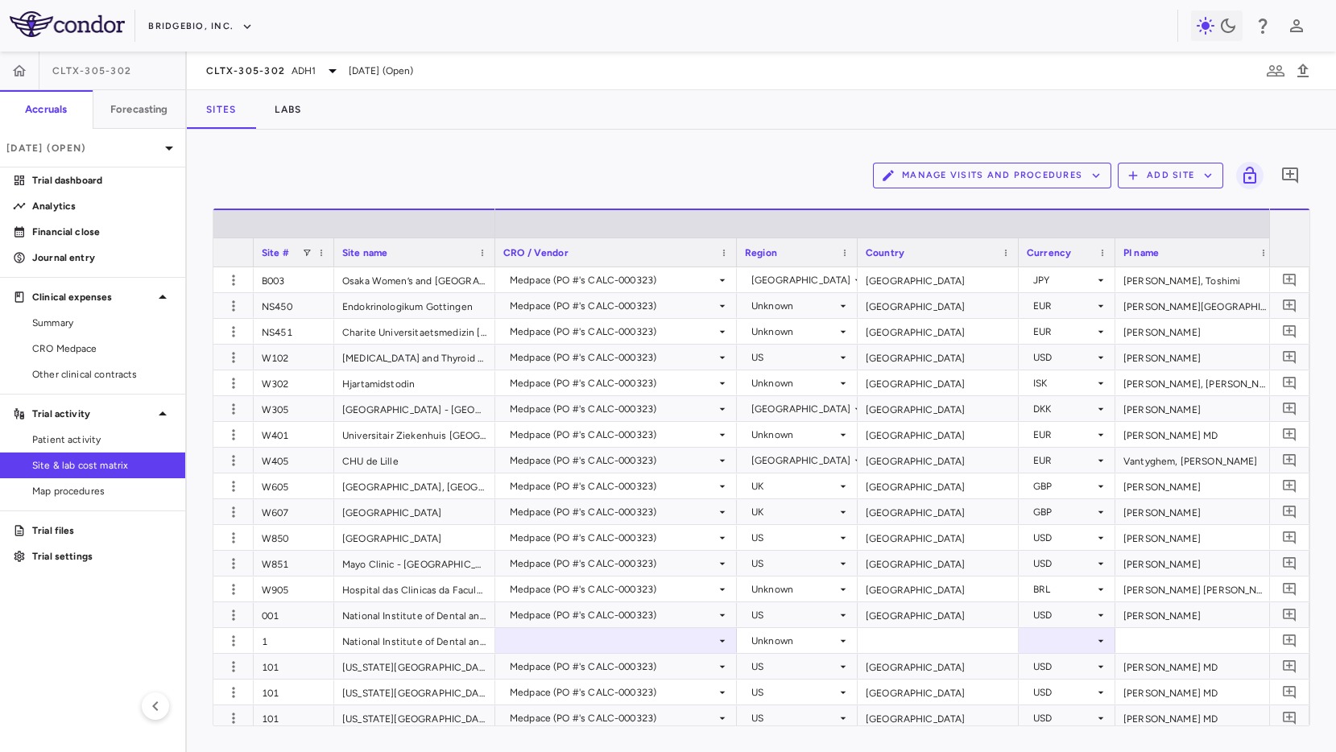
click at [629, 134] on div "Manage Visits and Procedures Add Site 0 Drag here to set row groups Drag here t…" at bounding box center [761, 441] width 1149 height 623
click at [698, 80] on div "CLTX-305-302 ADH[DATE] (Open)" at bounding box center [761, 71] width 1149 height 39
click at [1100, 62] on div "CLTX-305-302 ADH[DATE] (Open)" at bounding box center [761, 71] width 1149 height 39
click at [1015, 85] on div "CLTX-305-302 ADH[DATE] (Open)" at bounding box center [761, 71] width 1149 height 39
click at [494, 136] on div "Manage Visits and Procedures Add Site 0 Drag here to set row groups Drag here t…" at bounding box center [761, 441] width 1149 height 623
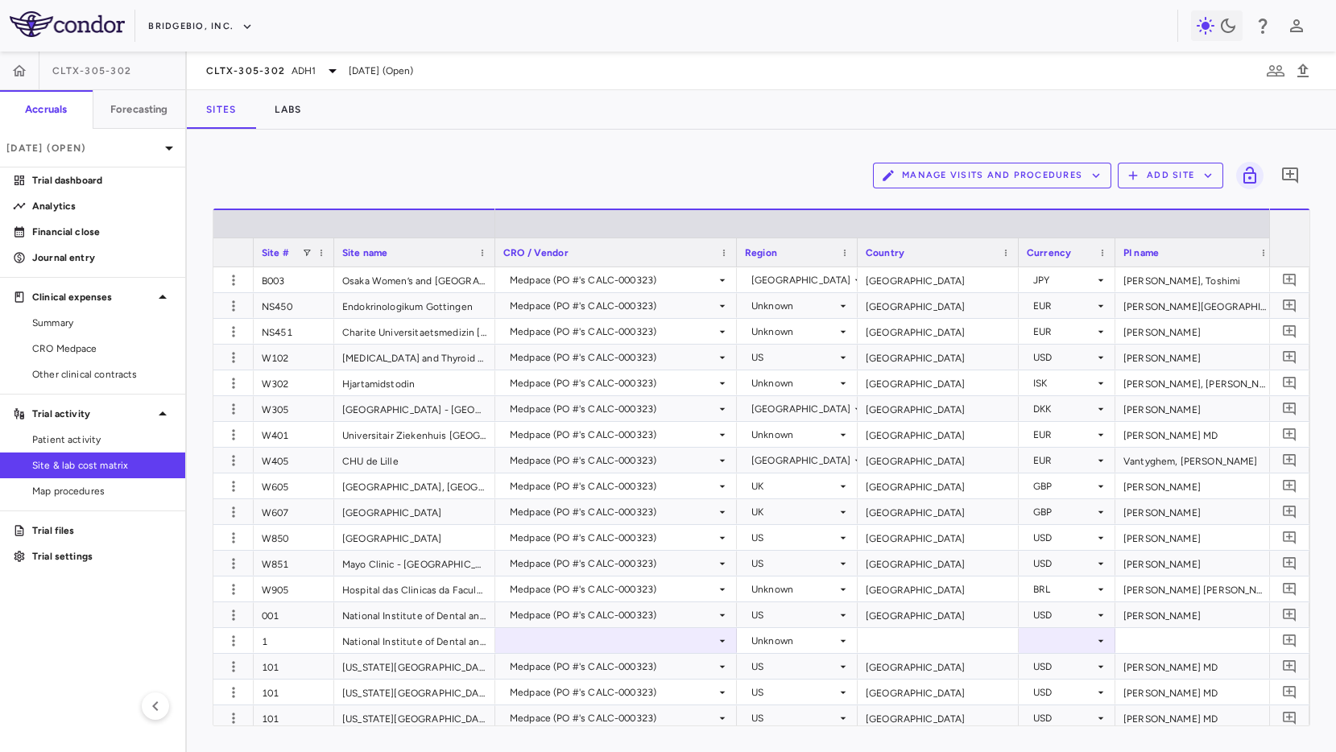
click at [491, 138] on div "Manage Visits and Procedures Add Site 0 Drag here to set row groups Drag here t…" at bounding box center [761, 441] width 1149 height 623
click at [557, 152] on div "Manage Visits and Procedures Add Site 0 Drag here to set row groups Drag here t…" at bounding box center [761, 441] width 1149 height 623
drag, startPoint x: 574, startPoint y: 149, endPoint x: 541, endPoint y: 143, distance: 33.6
click at [571, 146] on div "Manage Visits and Procedures Add Site 0 Drag here to set row groups Drag here t…" at bounding box center [761, 441] width 1149 height 623
click at [666, 101] on div "Sites Labs" at bounding box center [761, 109] width 1149 height 39
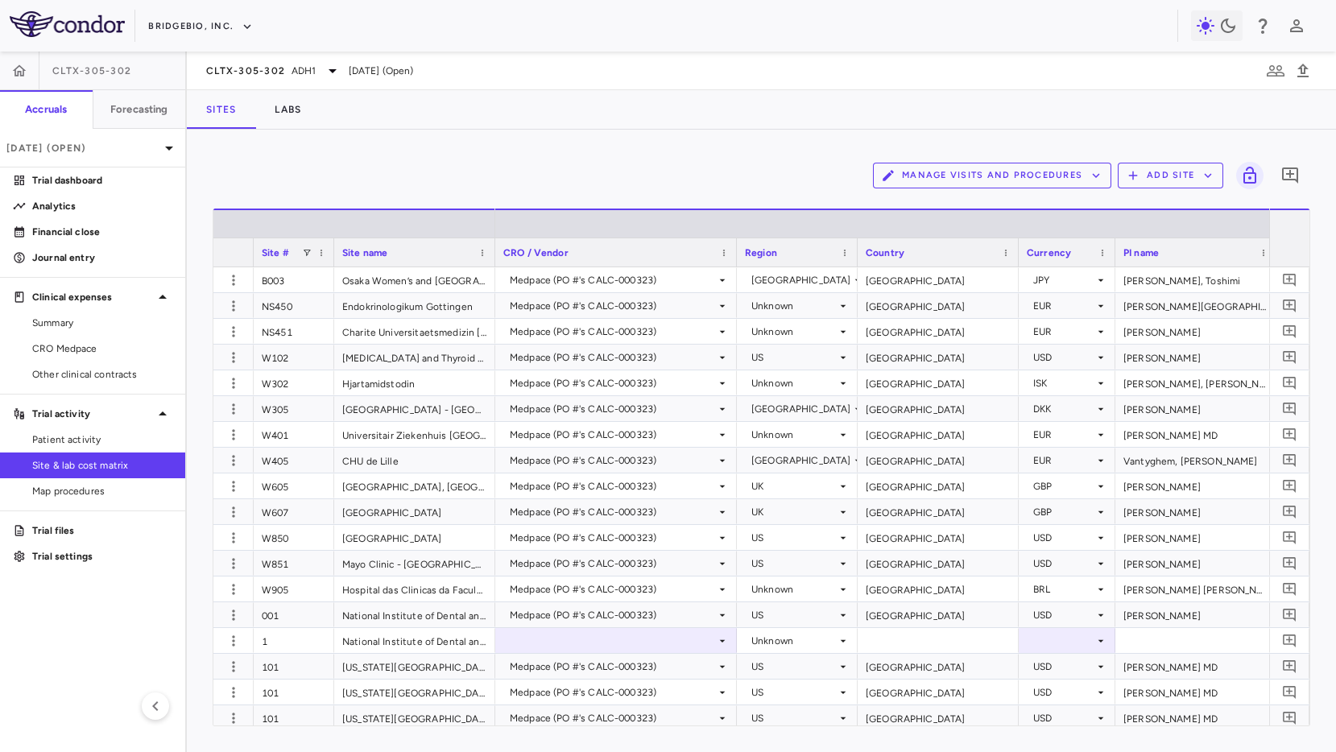
click at [682, 72] on div "CLTX-305-302 ADH[DATE] (Open)" at bounding box center [761, 71] width 1149 height 39
click at [672, 70] on div "CLTX-305-302 ADH[DATE] (Open)" at bounding box center [761, 71] width 1149 height 39
click at [677, 72] on div "CLTX-305-302 ADH[DATE] (Open)" at bounding box center [761, 71] width 1149 height 39
click at [692, 72] on div "CLTX-305-302 ADH[DATE] (Open)" at bounding box center [761, 71] width 1149 height 39
click at [950, 73] on div "CLTX-305-302 ADH[DATE] (Open)" at bounding box center [761, 71] width 1149 height 39
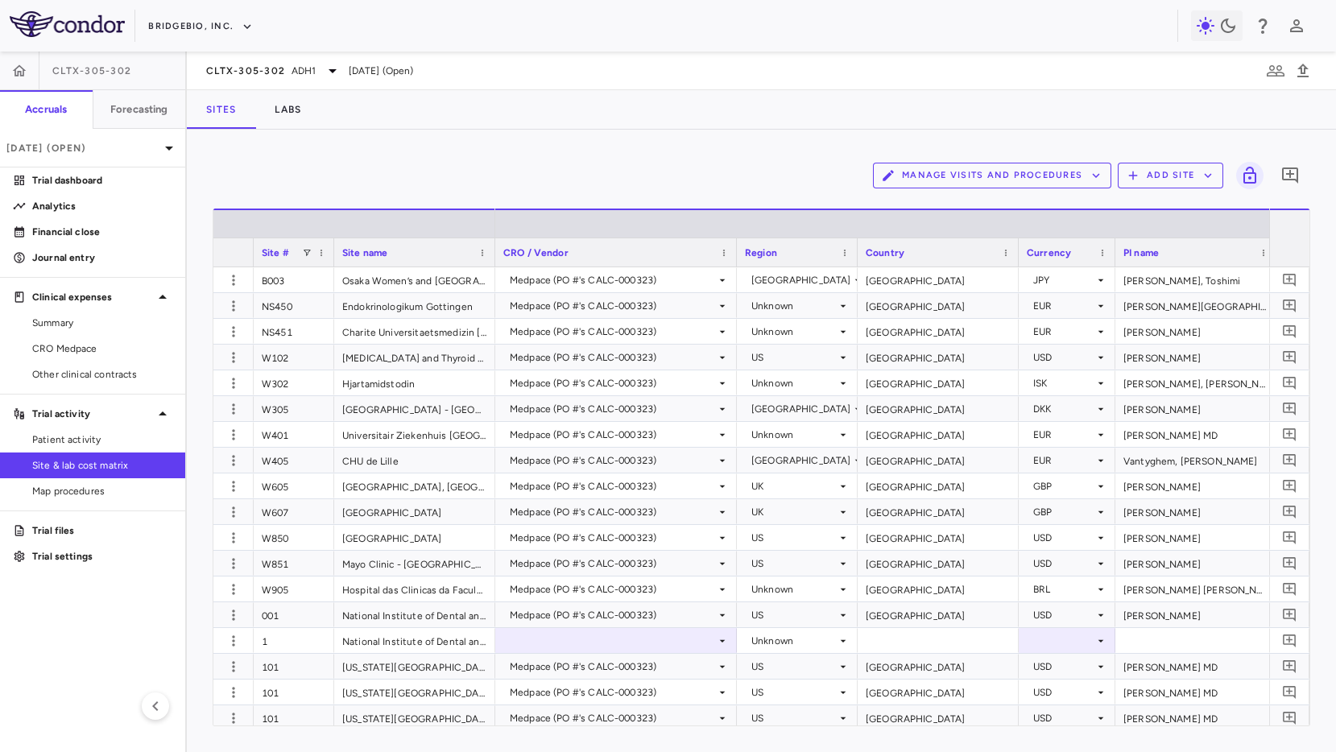
drag, startPoint x: 969, startPoint y: 90, endPoint x: 1078, endPoint y: 57, distance: 114.4
click at [970, 90] on div "Sites Labs" at bounding box center [761, 109] width 1149 height 39
click at [525, 132] on div "Manage Visits and Procedures Add Site 0 Drag here to set row groups Drag here t…" at bounding box center [761, 441] width 1149 height 623
click at [544, 127] on div "Sites Labs" at bounding box center [761, 109] width 1149 height 39
